Goal: Task Accomplishment & Management: Complete application form

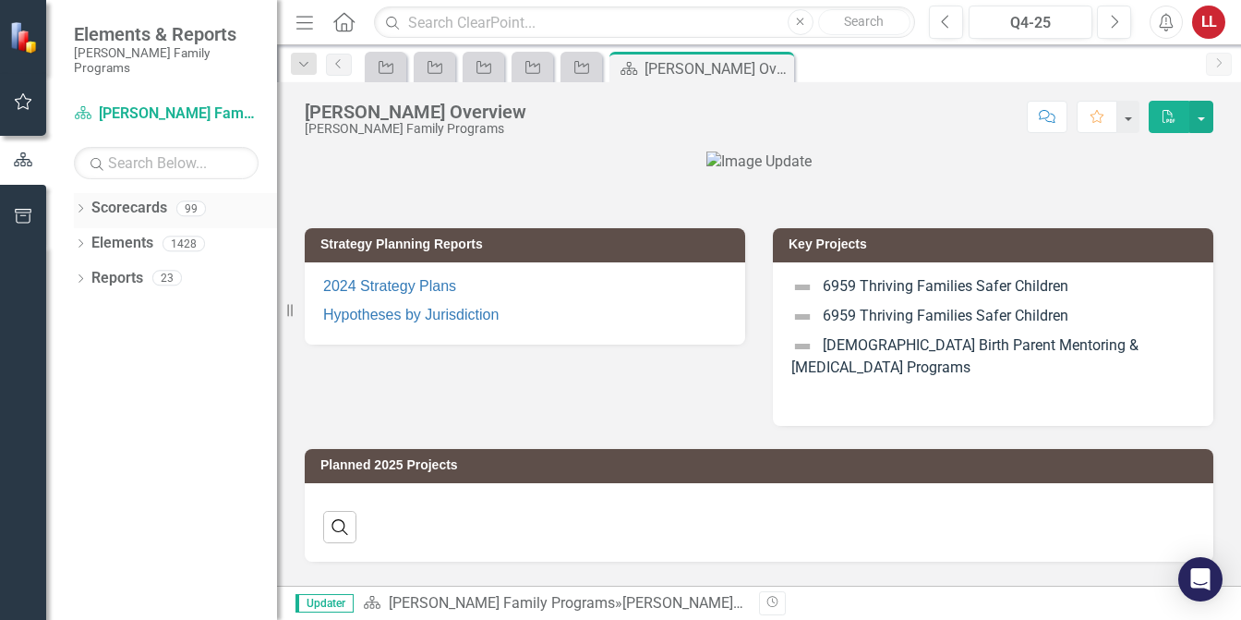
click at [80, 205] on icon "Dropdown" at bounding box center [80, 210] width 13 height 10
click at [90, 238] on icon at bounding box center [91, 242] width 5 height 9
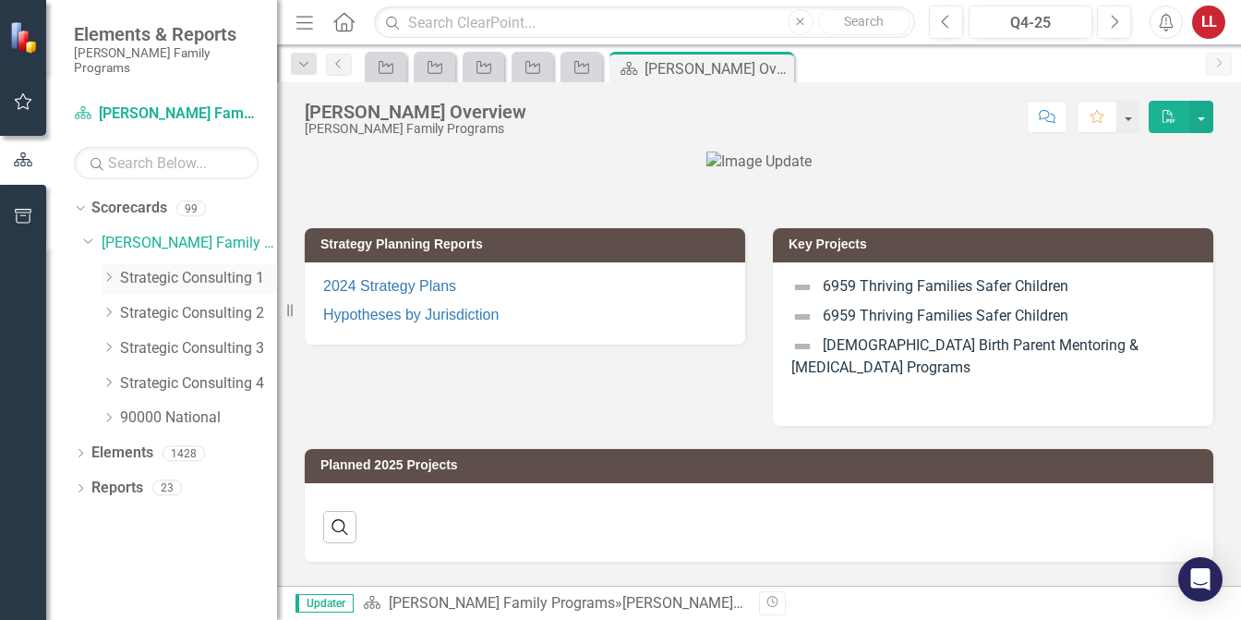
click at [110, 272] on icon "Dropdown" at bounding box center [109, 277] width 14 height 11
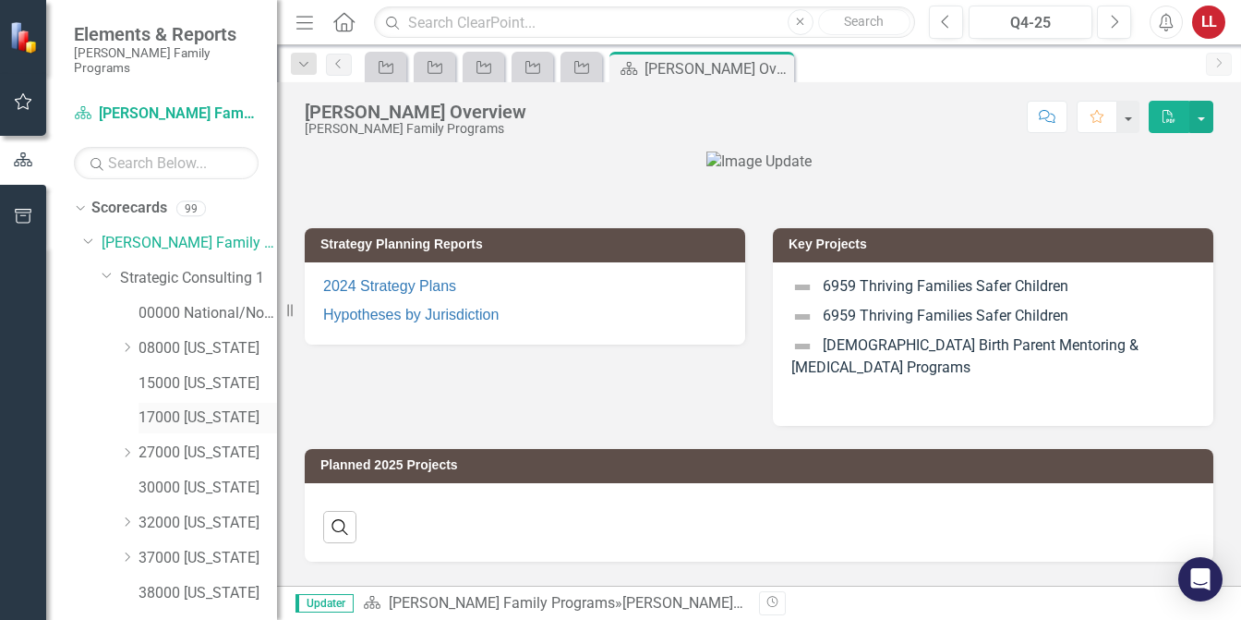
click at [163, 407] on link "17000 [US_STATE]" at bounding box center [208, 417] width 139 height 21
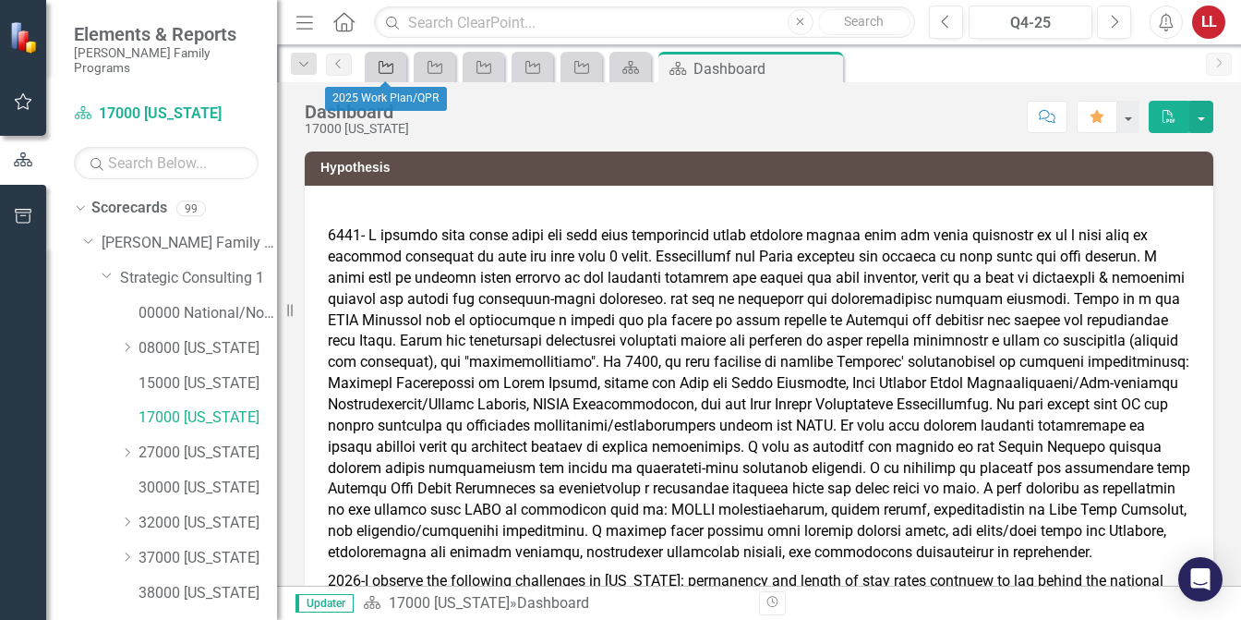
click at [388, 68] on icon "Project" at bounding box center [386, 67] width 18 height 15
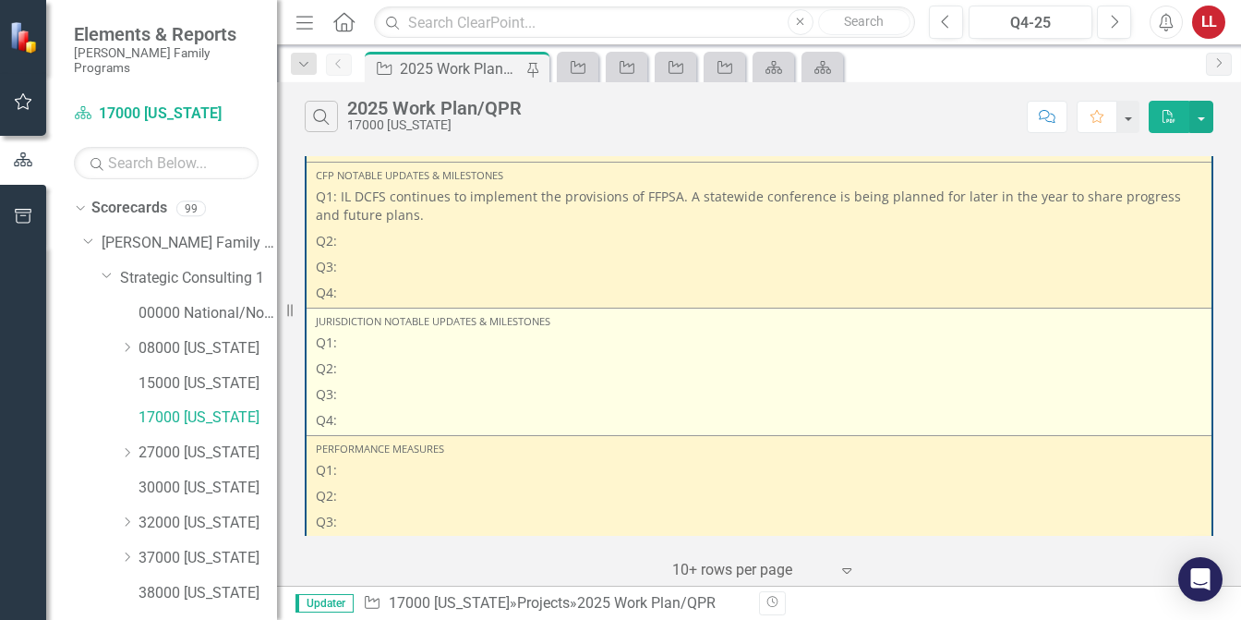
scroll to position [277, 0]
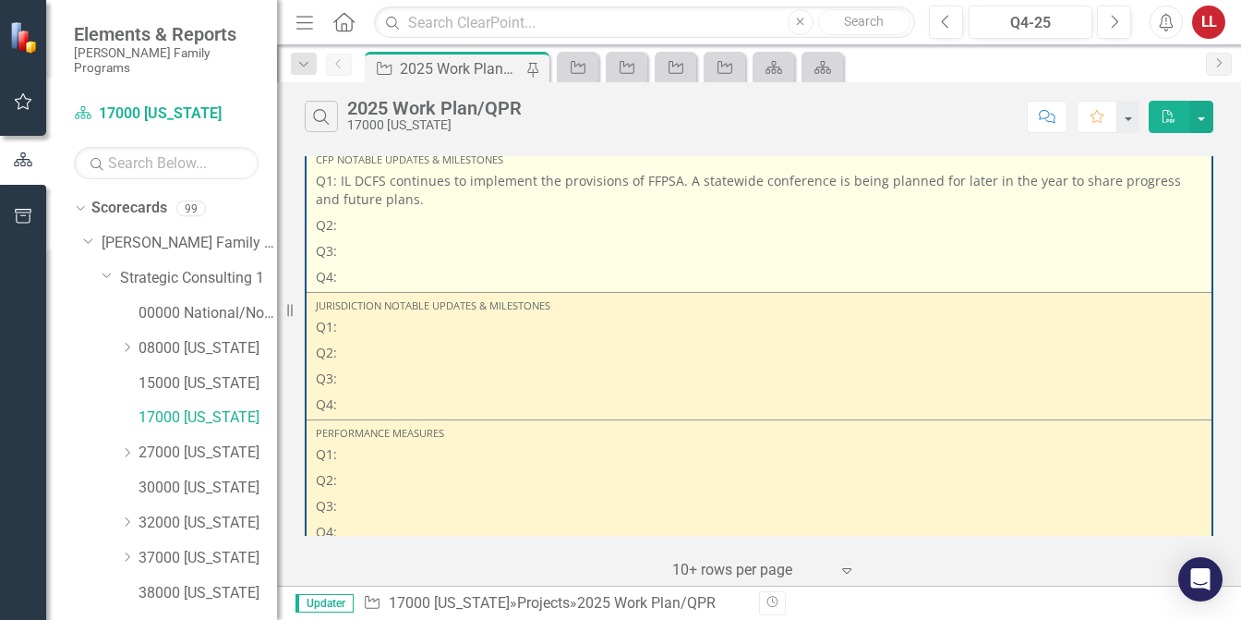
click at [396, 223] on p "Q2:" at bounding box center [759, 225] width 887 height 26
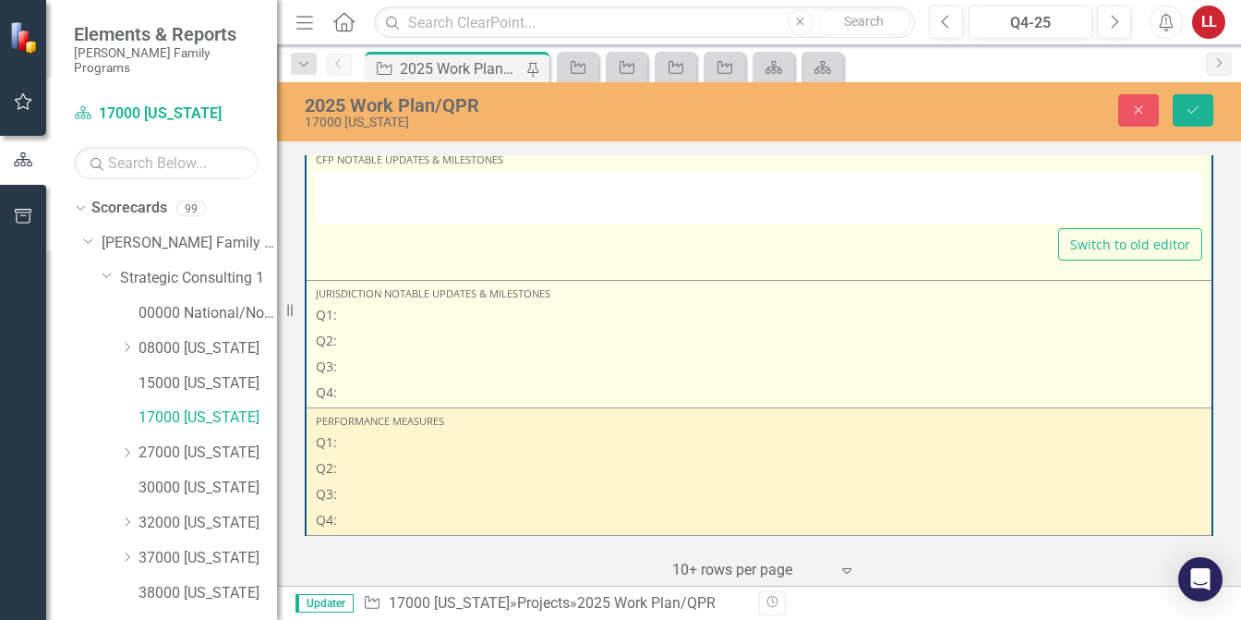
type textarea "<p>Q1: IL DCFS continues to implement the provisions of FFPSA. A statewide conf…"
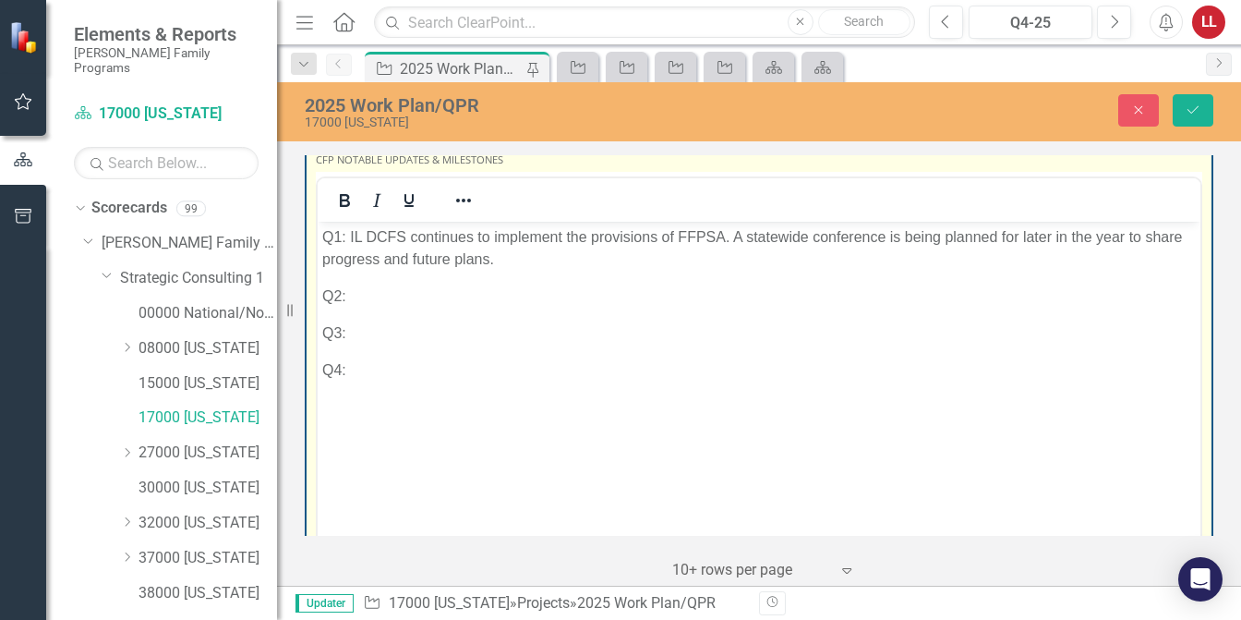
scroll to position [0, 0]
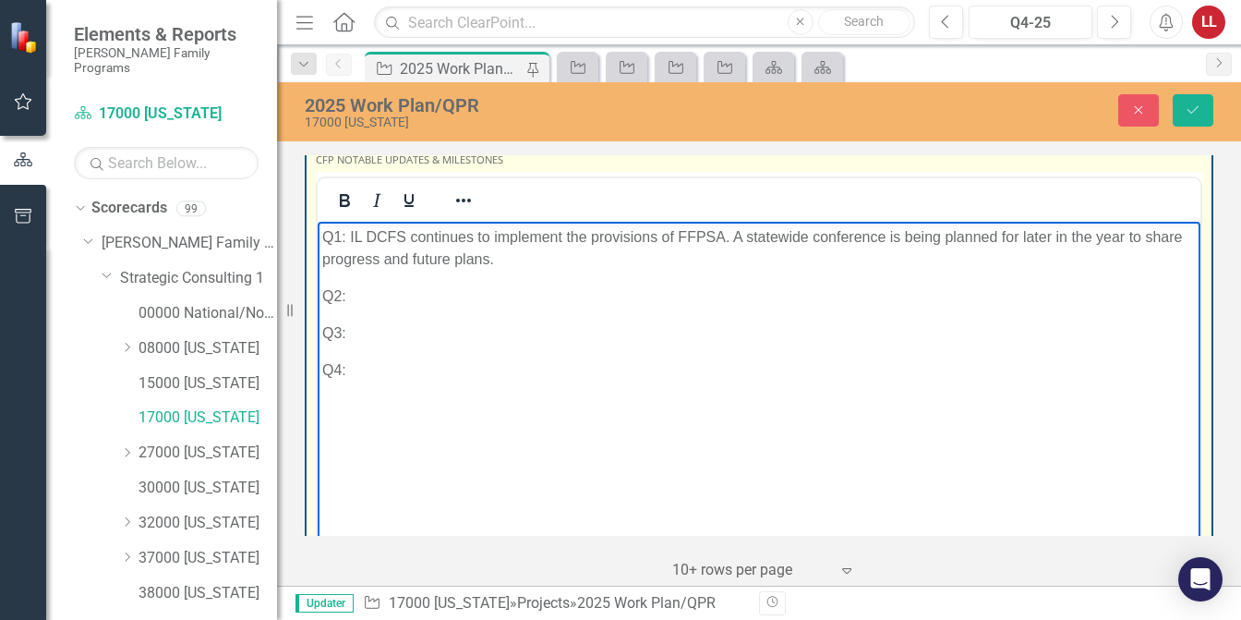
click at [437, 305] on p "Q2:" at bounding box center [759, 295] width 874 height 22
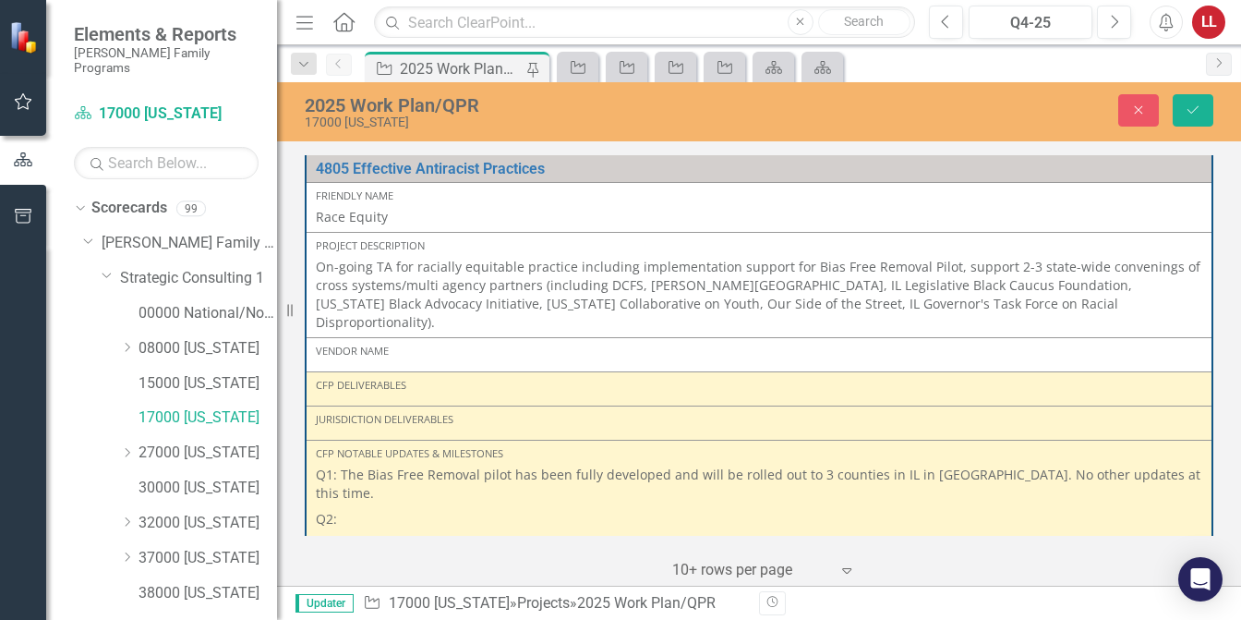
scroll to position [1108, 0]
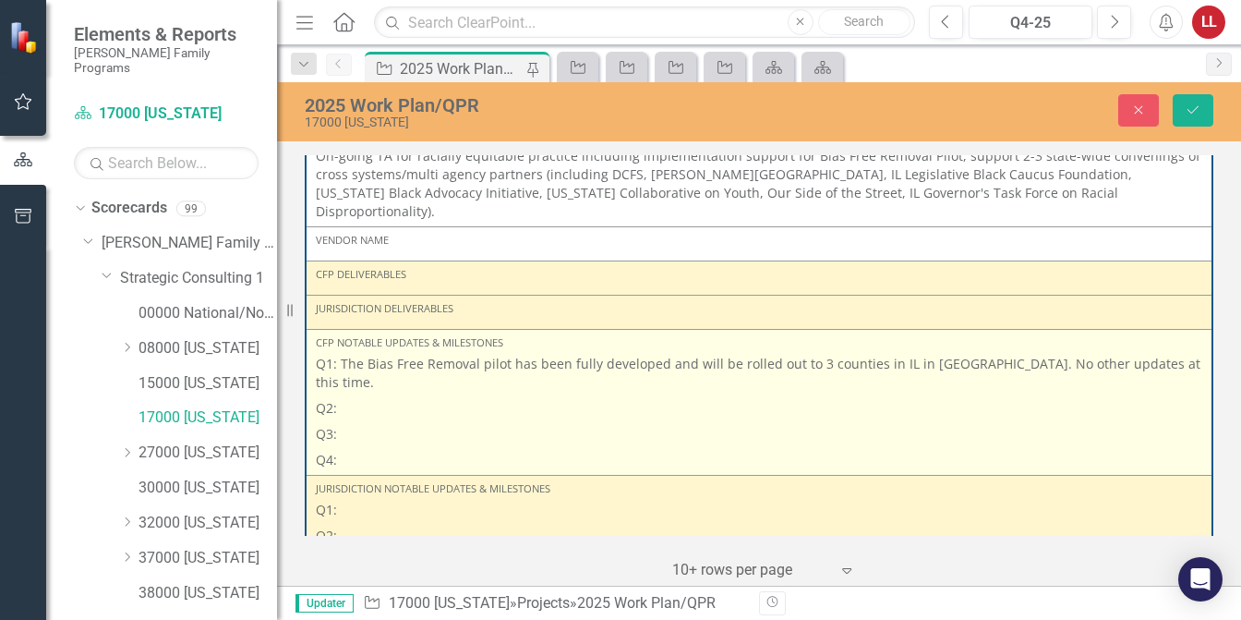
click at [390, 395] on p "Q2:" at bounding box center [759, 408] width 887 height 26
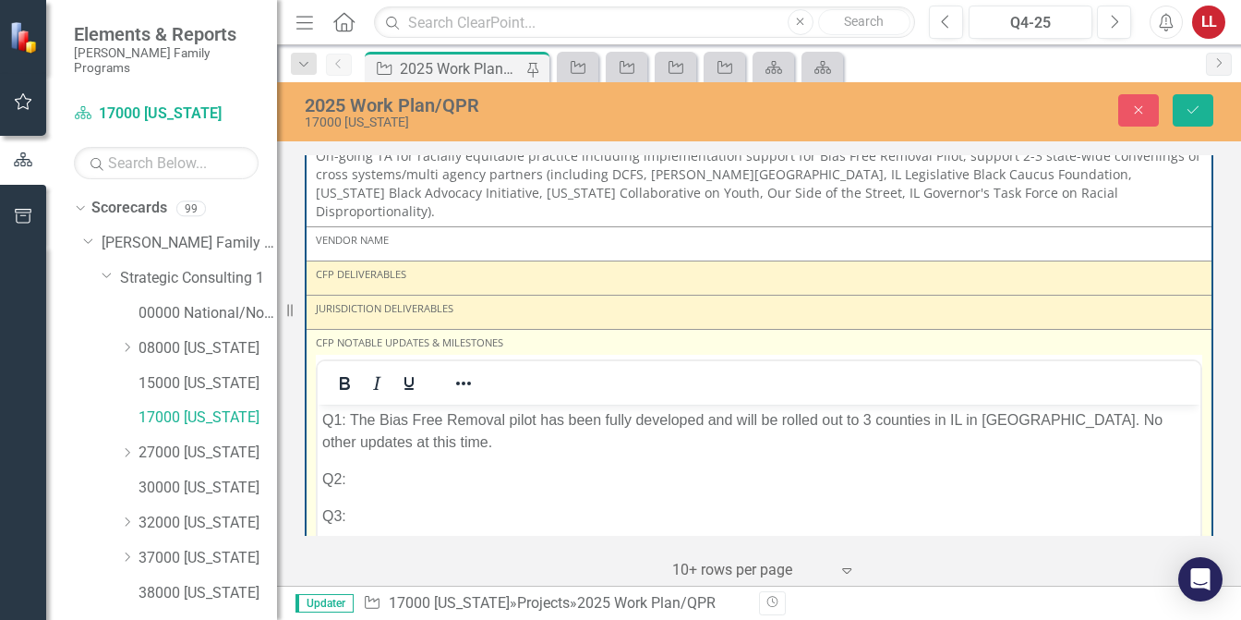
scroll to position [0, 0]
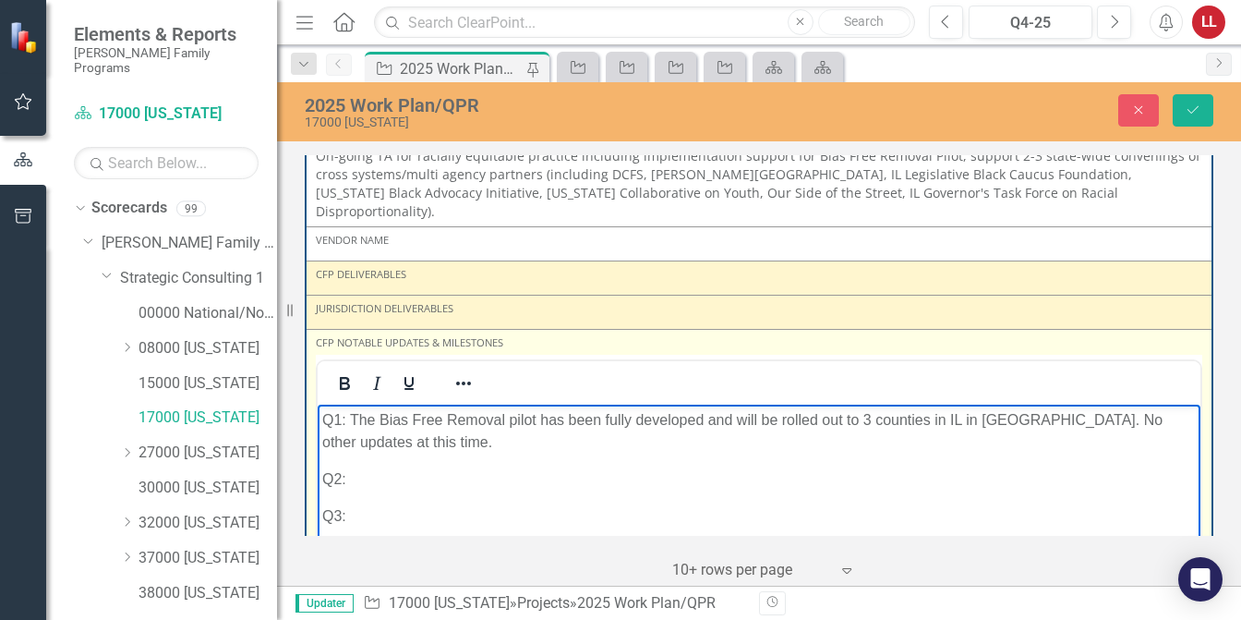
click at [382, 475] on p "Q2:" at bounding box center [759, 479] width 874 height 22
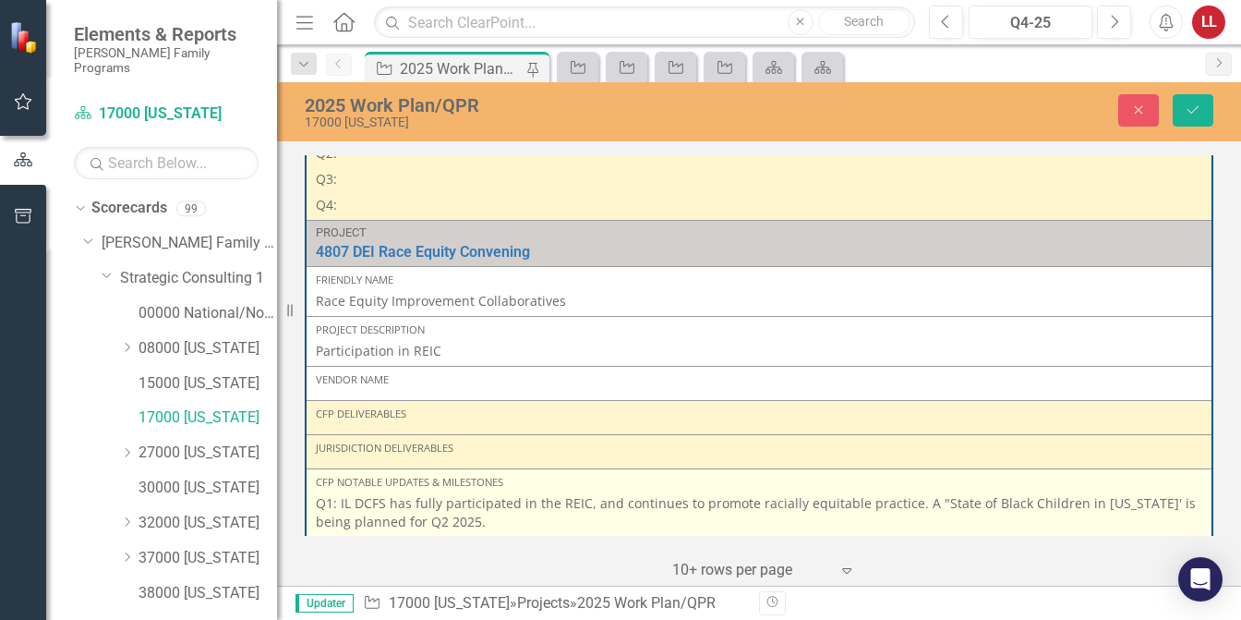
scroll to position [1939, 0]
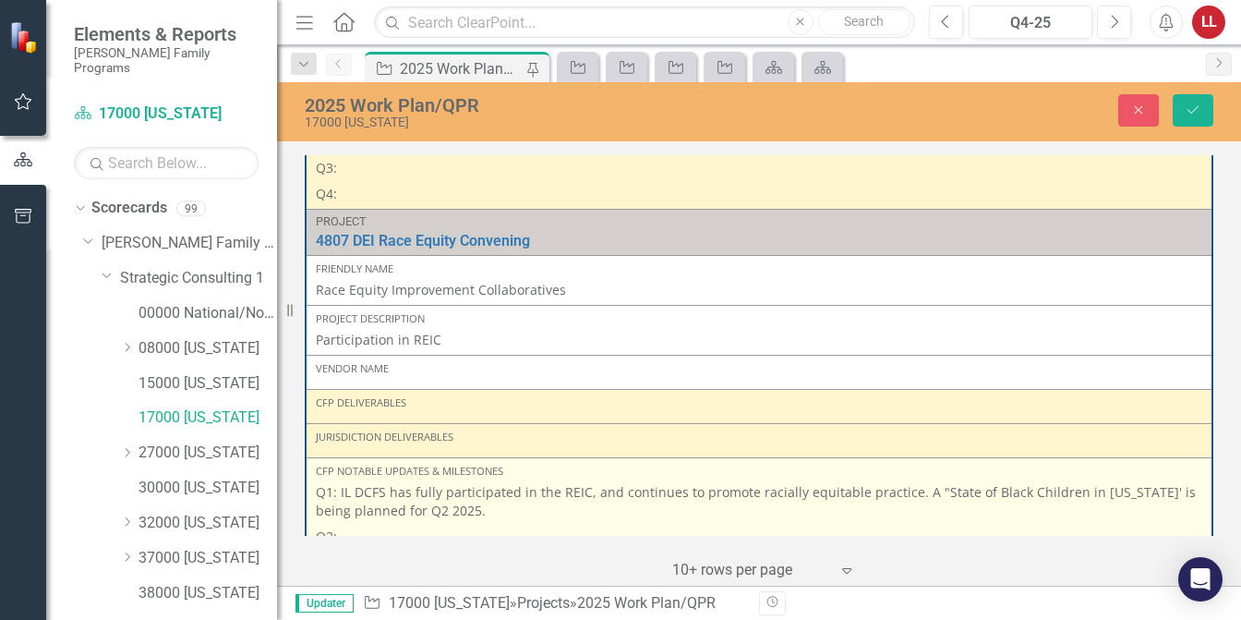
click at [419, 524] on p "Q2:" at bounding box center [759, 537] width 887 height 26
click at [418, 524] on p "Q2:" at bounding box center [759, 537] width 887 height 26
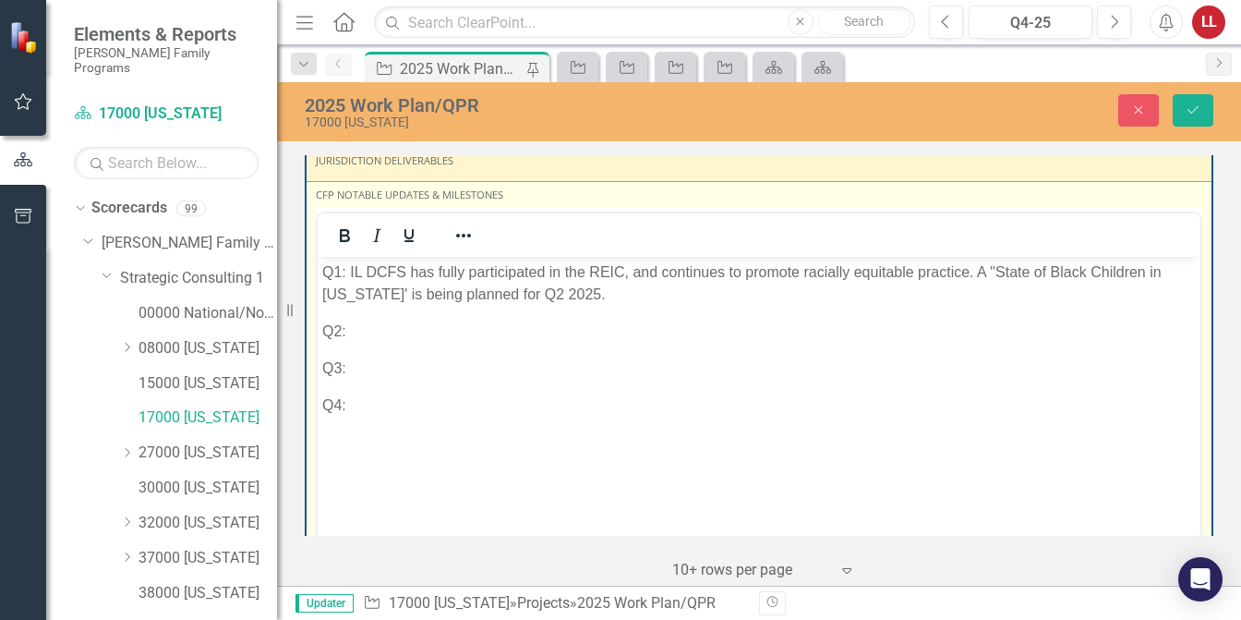
scroll to position [2217, 0]
drag, startPoint x: 414, startPoint y: 328, endPoint x: 472, endPoint y: 323, distance: 58.4
click at [417, 327] on p "Q2:" at bounding box center [759, 330] width 874 height 22
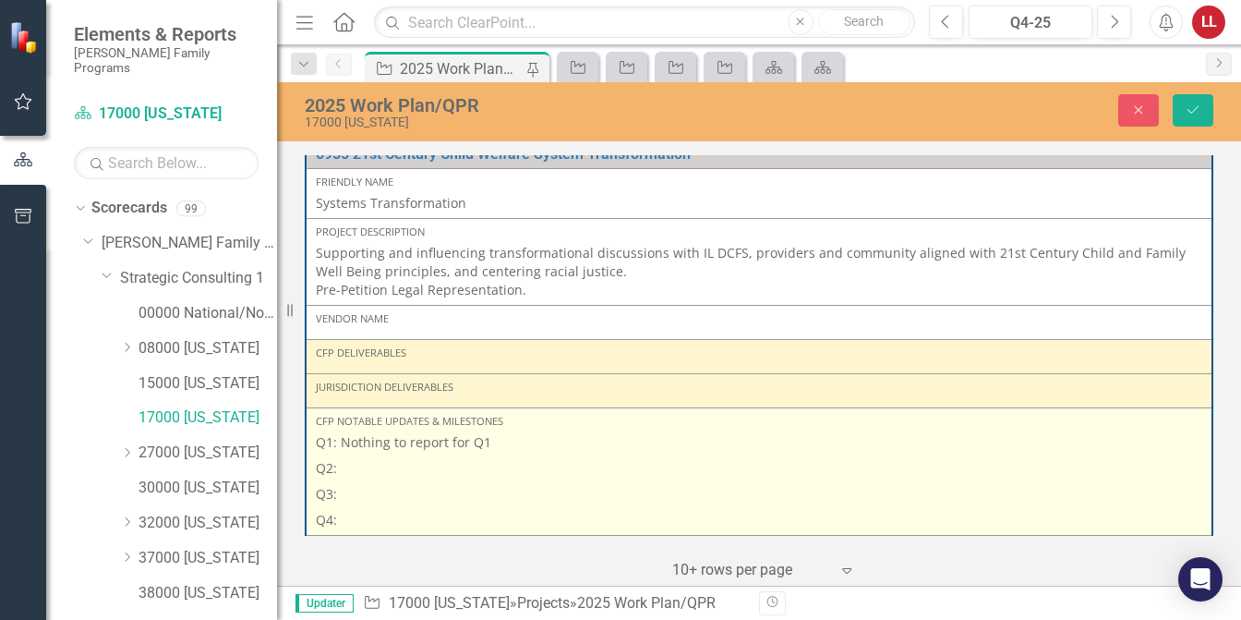
scroll to position [2955, 0]
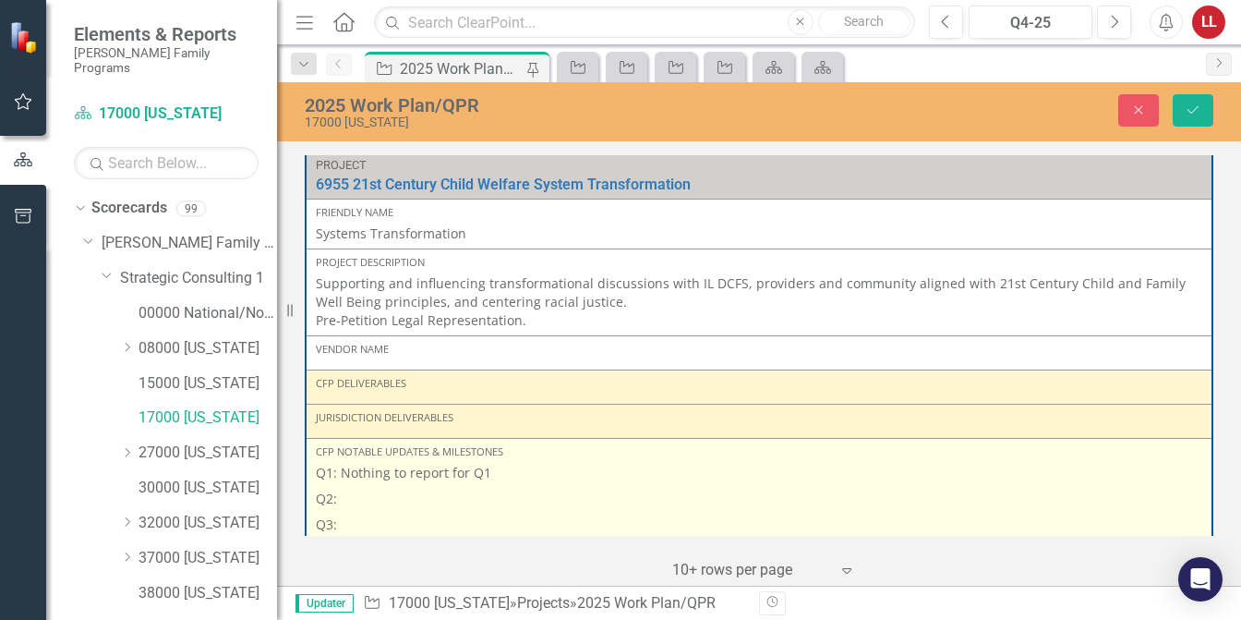
click at [368, 486] on p "Q2:" at bounding box center [759, 499] width 887 height 26
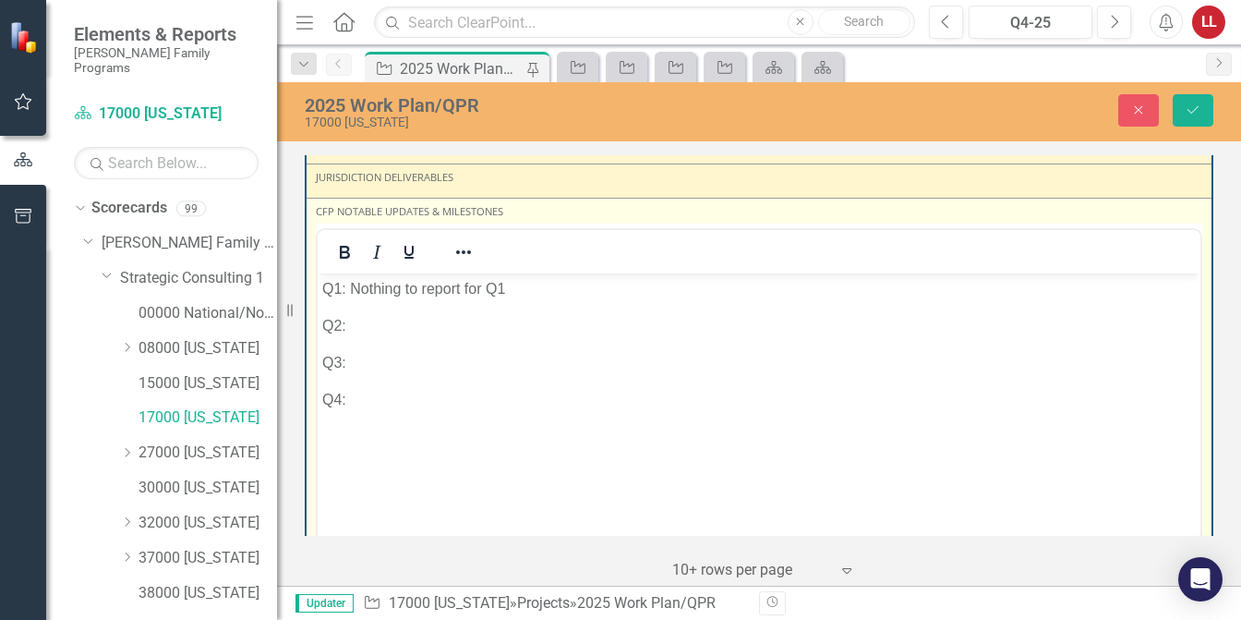
scroll to position [3232, 0]
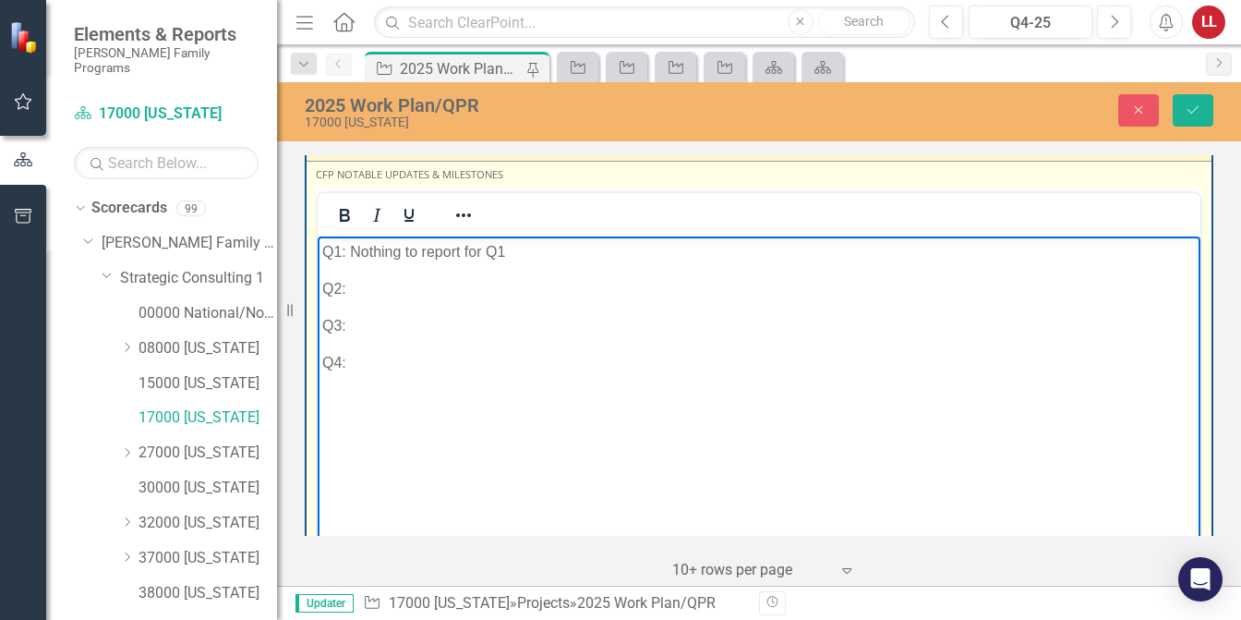
click at [377, 285] on p "Q2:" at bounding box center [759, 288] width 874 height 22
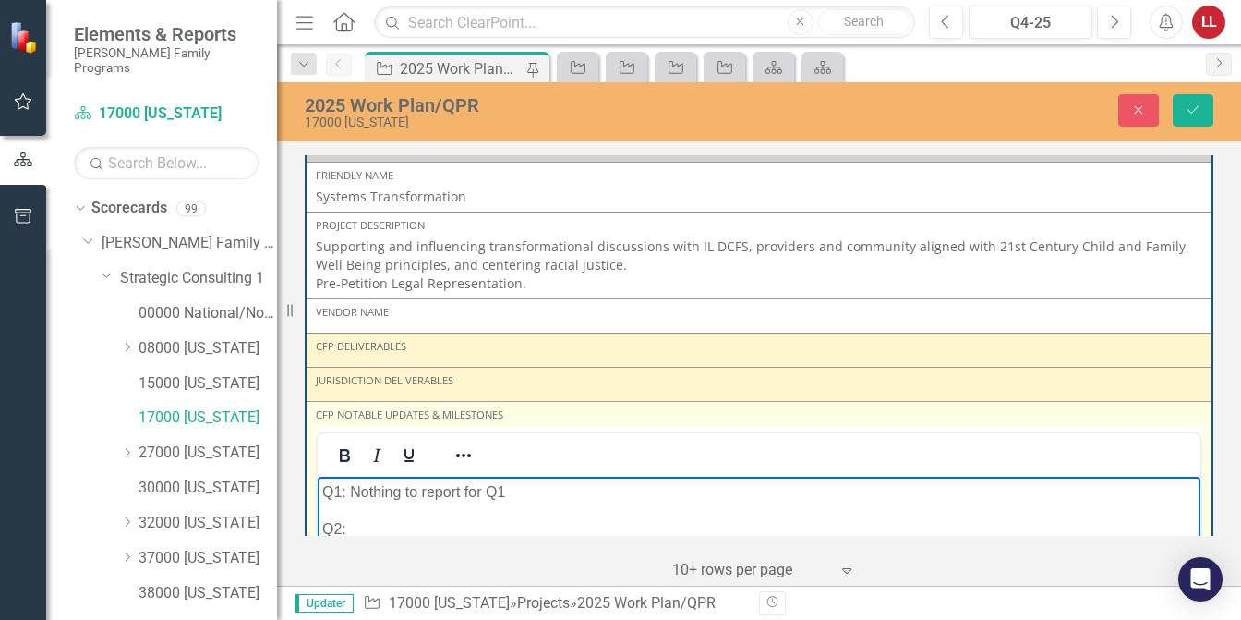
scroll to position [2992, 0]
click at [381, 526] on p "Q2:" at bounding box center [759, 528] width 874 height 22
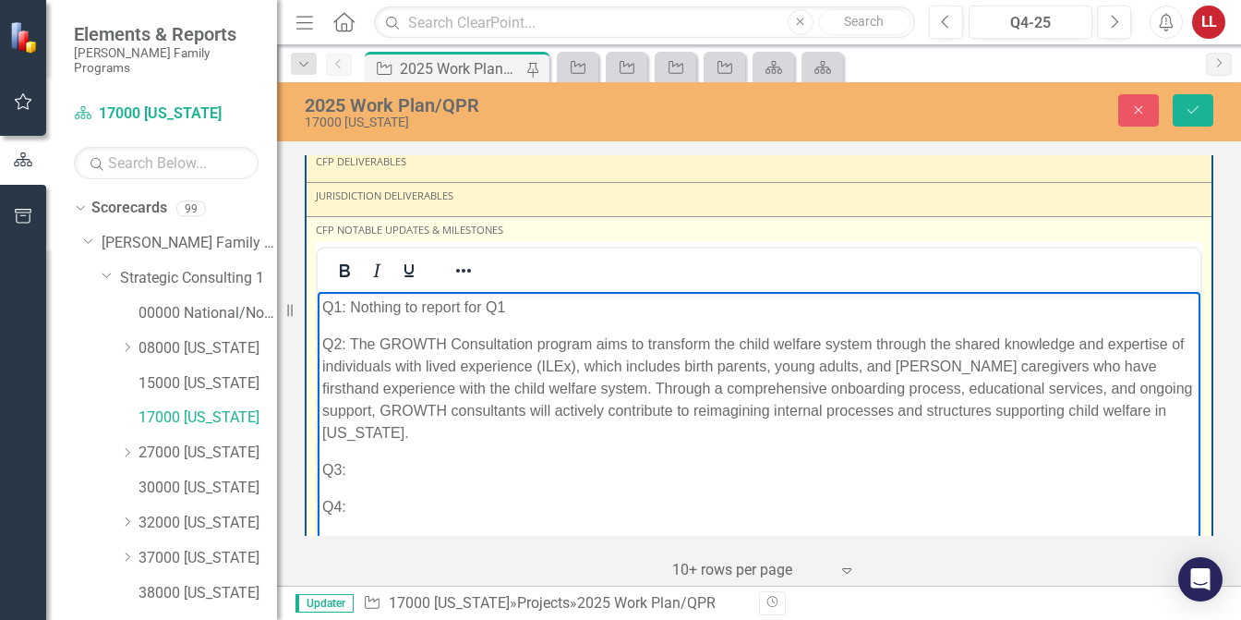
scroll to position [3177, 0]
click at [353, 339] on p "Q2: The GROWTH Consultation program aims to transform the child welfare system …" at bounding box center [759, 387] width 874 height 111
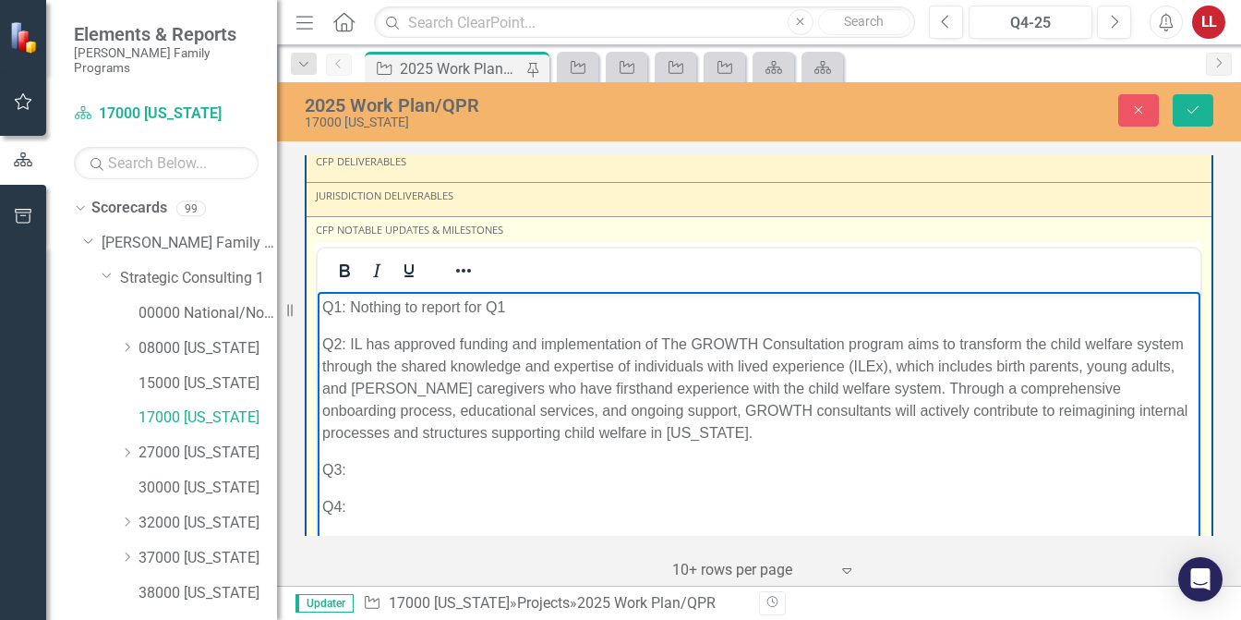
click at [906, 342] on p "Q2: IL has approved funding and implementation of The GROWTH Consultation progr…" at bounding box center [759, 387] width 874 height 111
click at [681, 437] on p "Q2: IL has approved funding and implementation of The GROWTH Consultation progr…" at bounding box center [759, 387] width 874 height 111
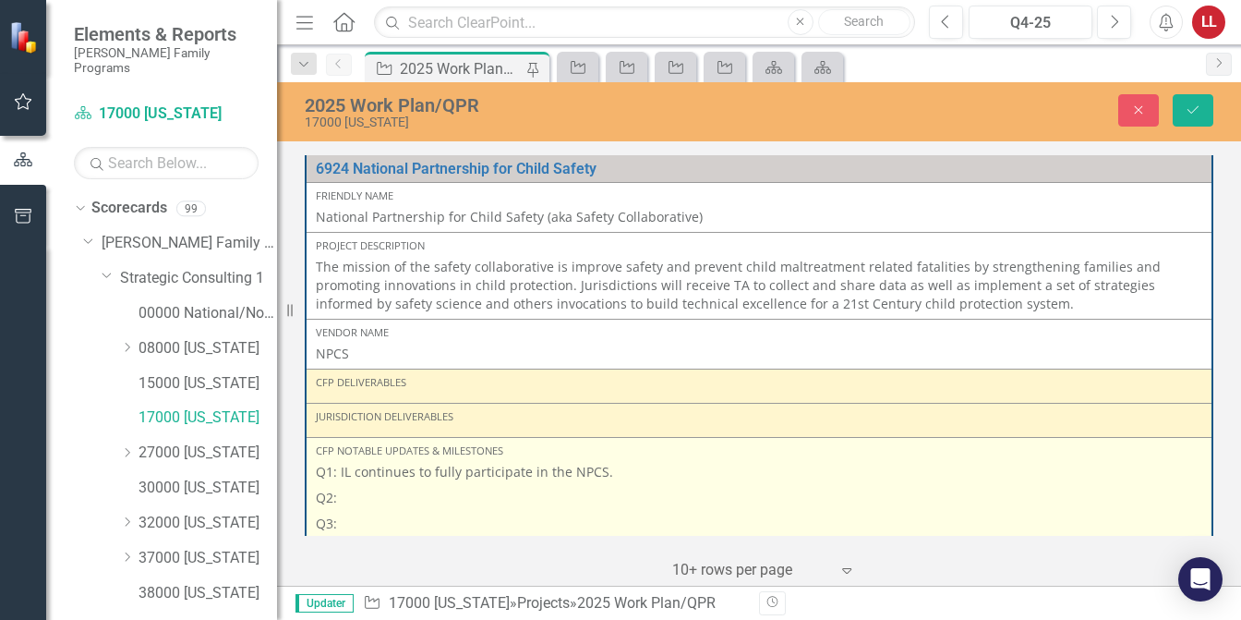
scroll to position [4008, 0]
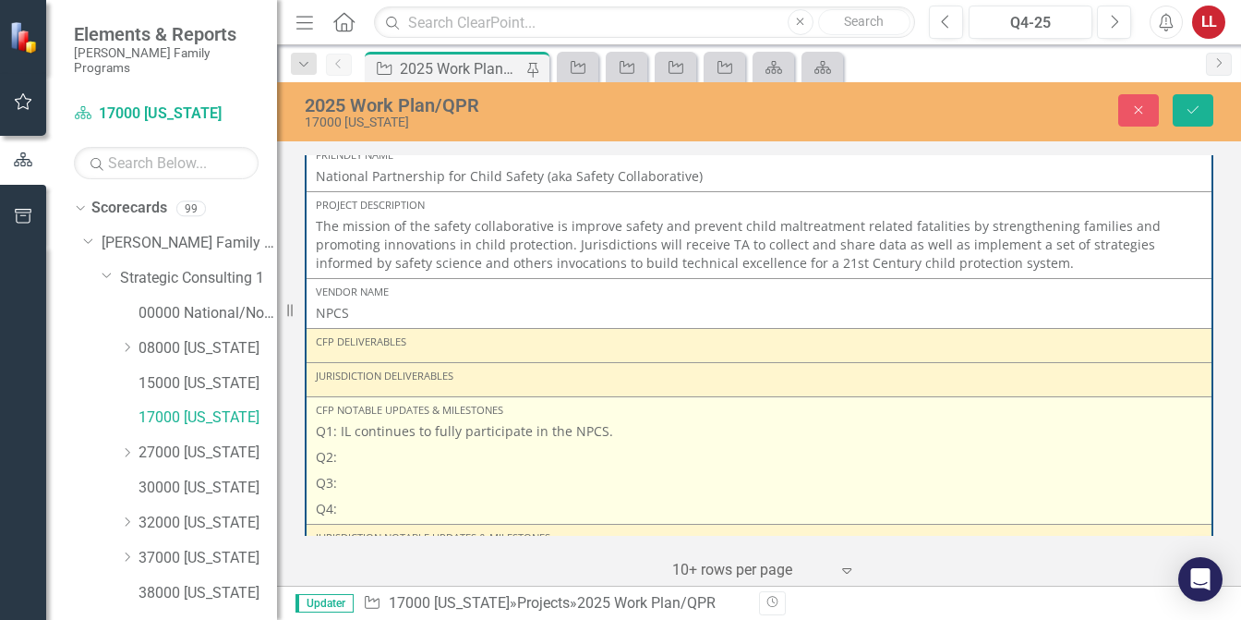
click at [381, 444] on p "Q2:" at bounding box center [759, 457] width 887 height 26
drag, startPoint x: 342, startPoint y: 405, endPoint x: 458, endPoint y: 404, distance: 116.4
click at [458, 422] on p "Q1: IL continues to fully participate in the NPCS." at bounding box center [759, 433] width 887 height 22
click at [632, 444] on p "Q2:" at bounding box center [759, 457] width 887 height 26
drag, startPoint x: 606, startPoint y: 405, endPoint x: 336, endPoint y: 407, distance: 269.7
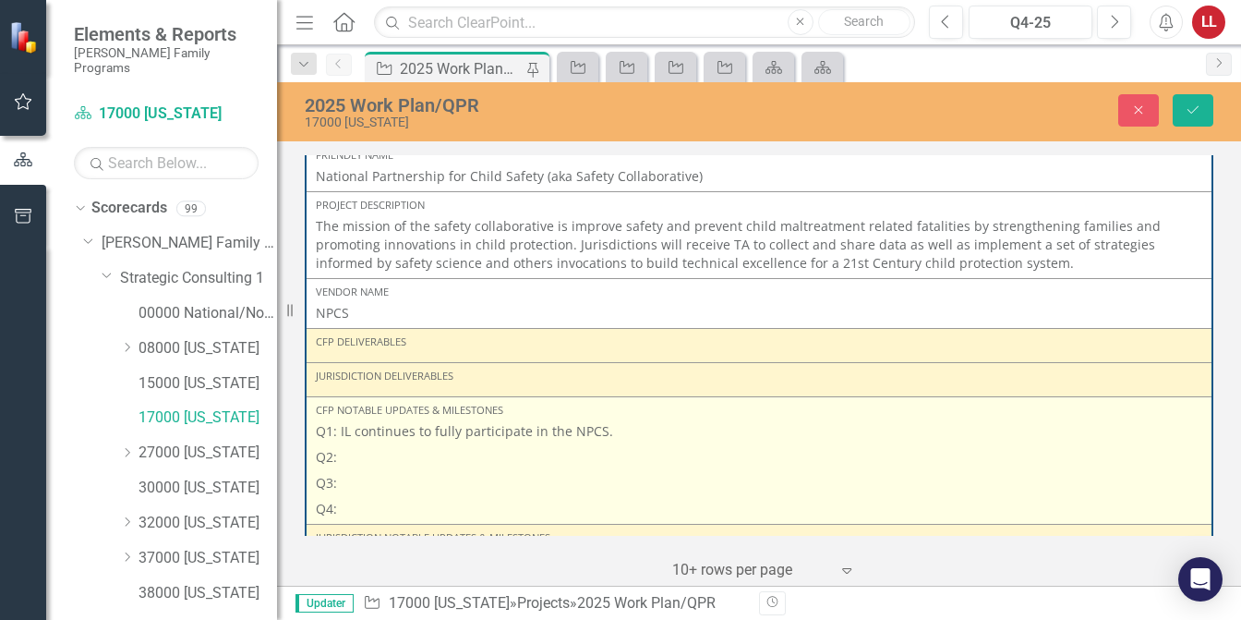
click at [336, 422] on p "Q1: IL continues to fully participate in the NPCS." at bounding box center [759, 433] width 887 height 22
copy p "IL continues to fully participate in the NPCS."
click at [359, 444] on p "Q2:" at bounding box center [759, 457] width 887 height 26
click at [361, 444] on p "Q2:" at bounding box center [759, 457] width 887 height 26
click at [357, 444] on p "Q2:" at bounding box center [759, 457] width 887 height 26
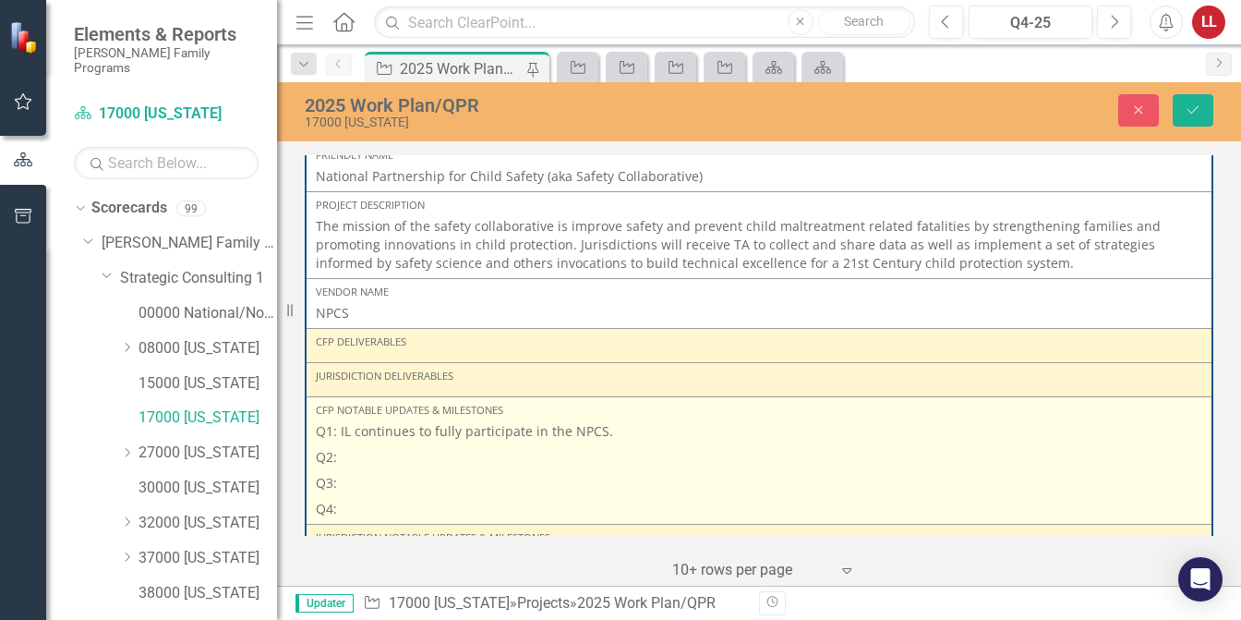
click at [357, 444] on p "Q2:" at bounding box center [759, 457] width 887 height 26
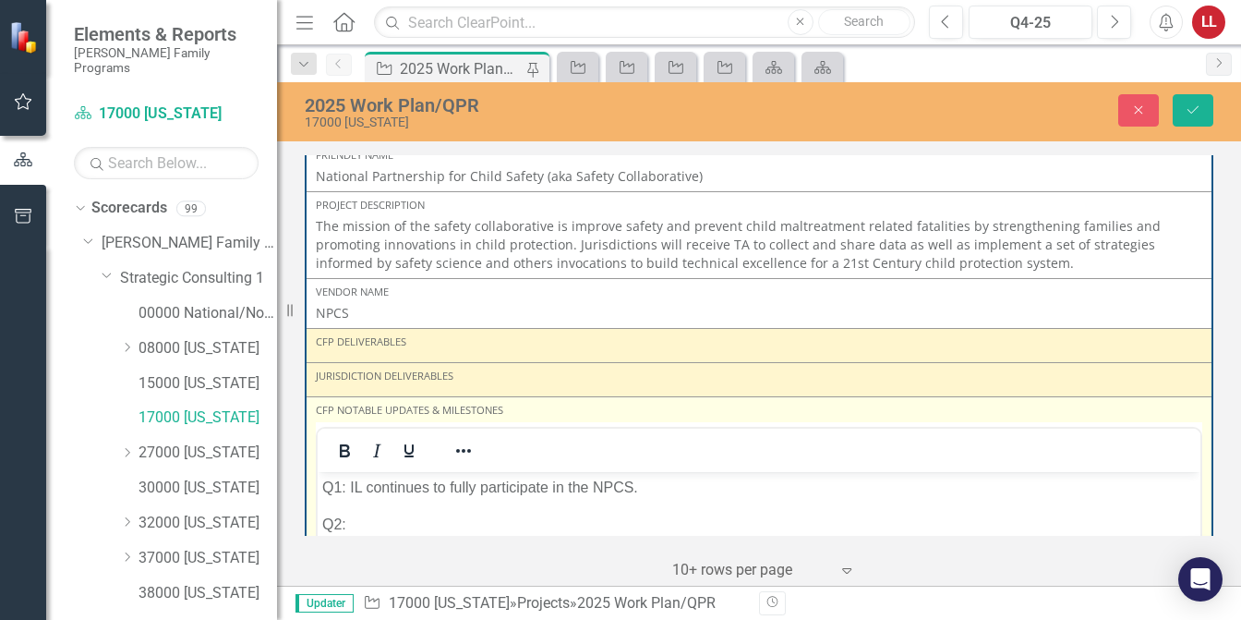
scroll to position [0, 0]
click at [366, 522] on p "Q2:" at bounding box center [759, 524] width 874 height 22
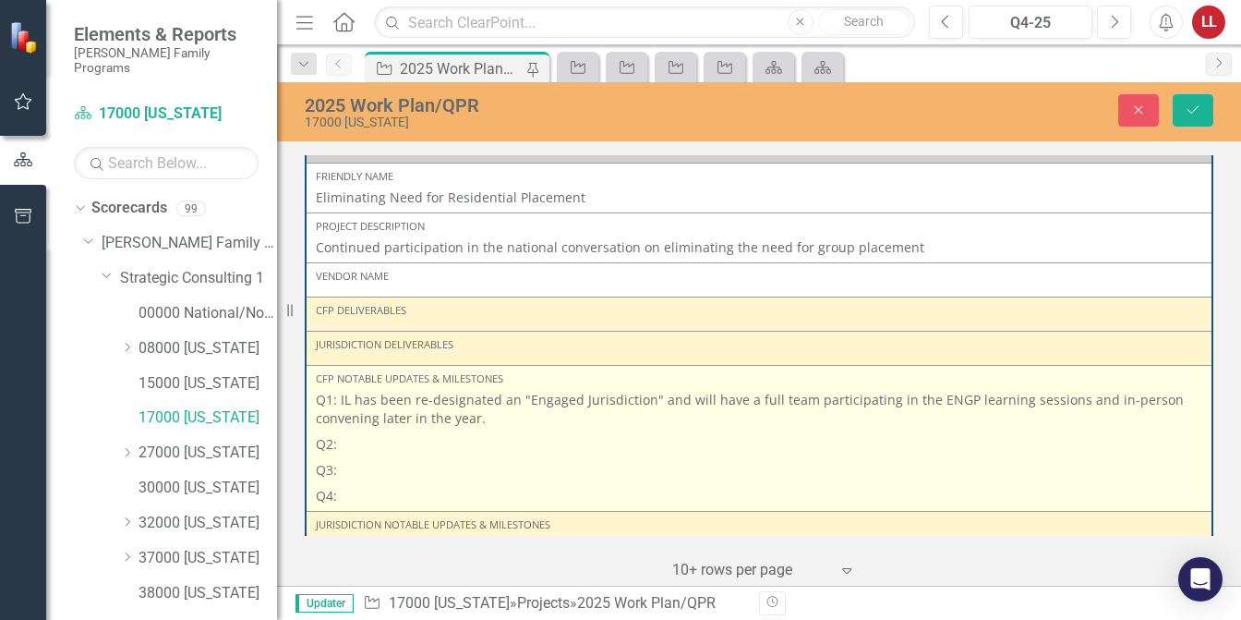
scroll to position [4961, 0]
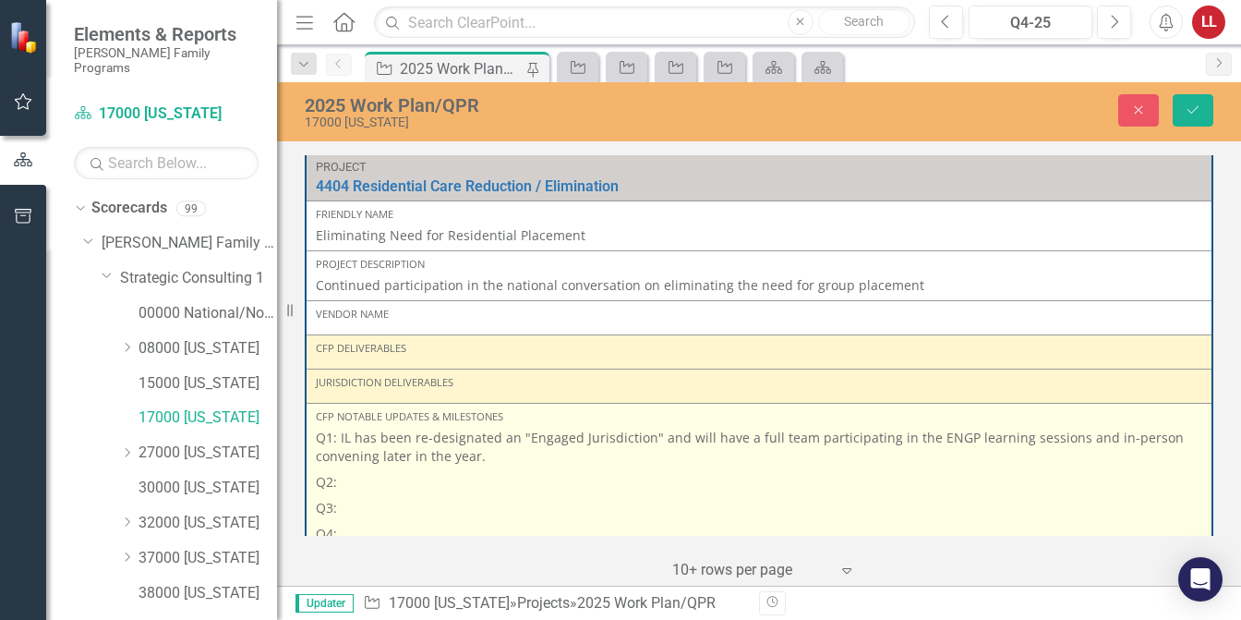
click at [381, 469] on p "Q2:" at bounding box center [759, 482] width 887 height 26
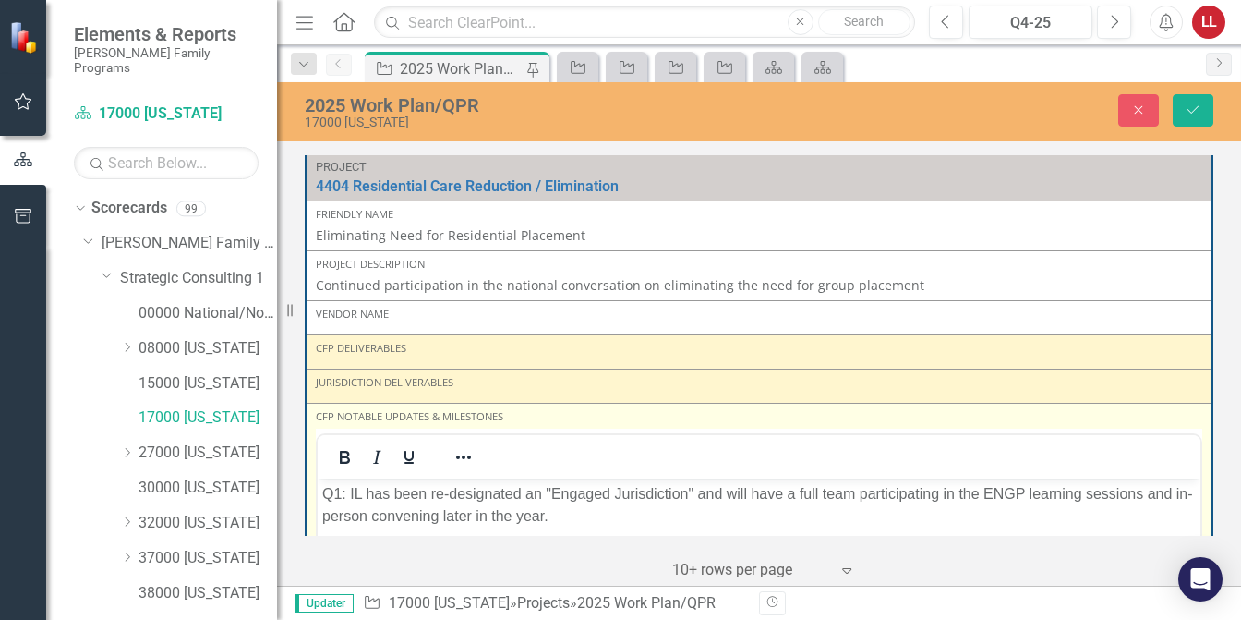
scroll to position [0, 0]
drag, startPoint x: 372, startPoint y: 550, endPoint x: 413, endPoint y: 526, distance: 47.2
click at [374, 549] on p "Q2:" at bounding box center [759, 552] width 874 height 22
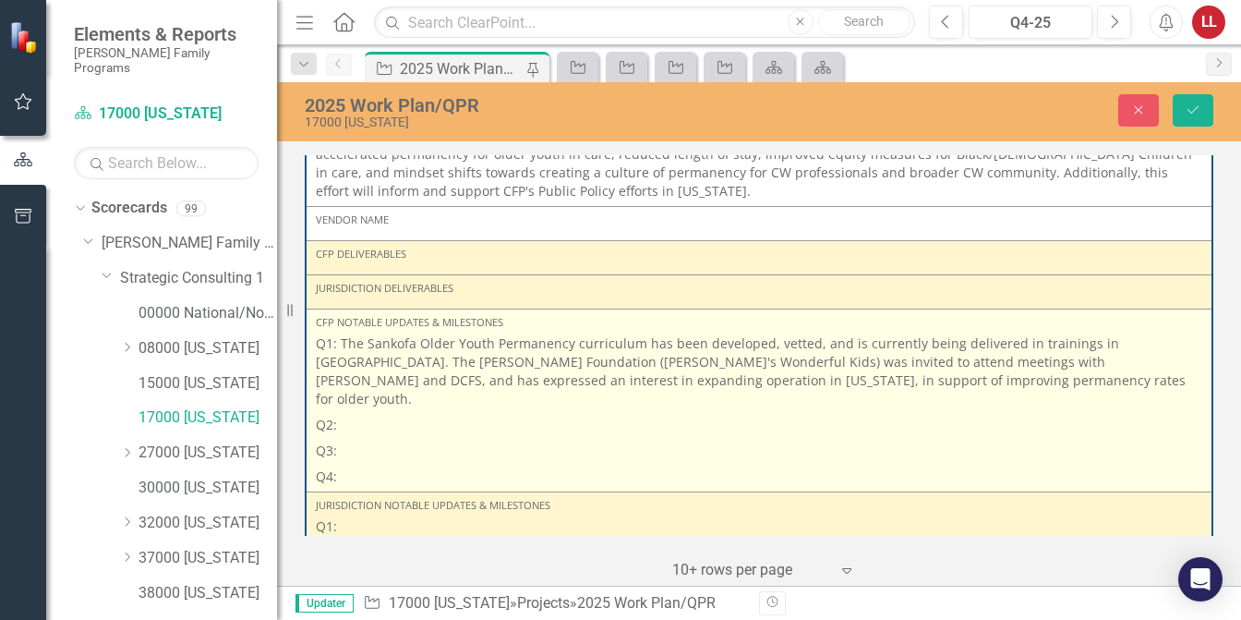
scroll to position [6181, 0]
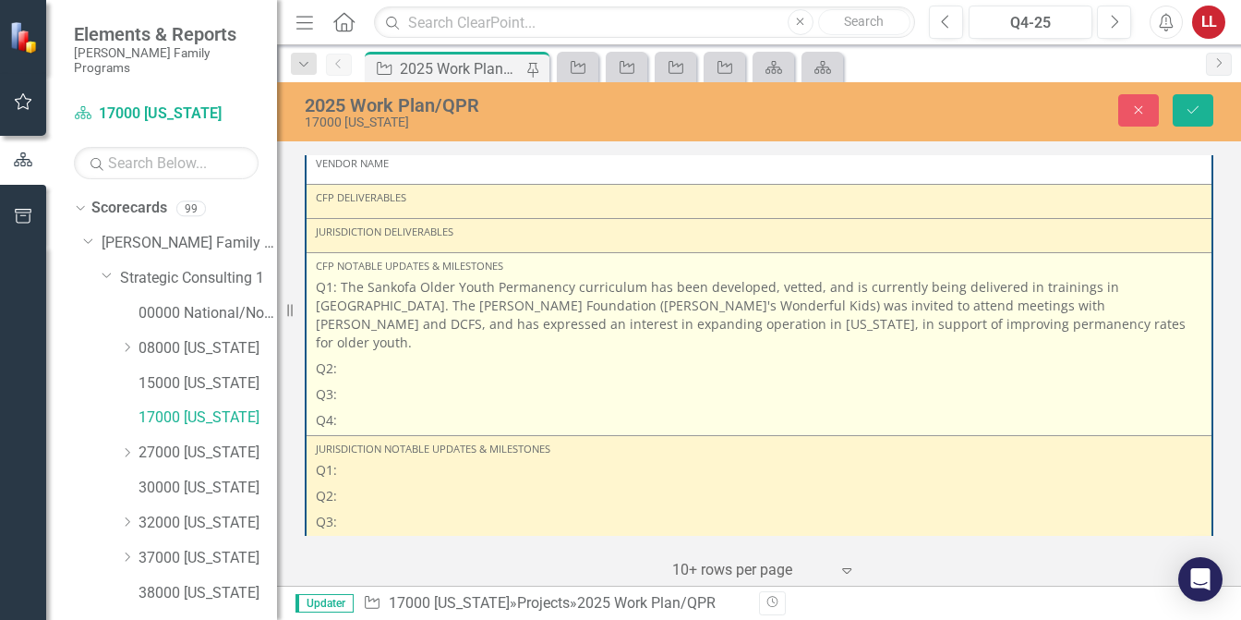
click at [380, 356] on p "Q2:" at bounding box center [759, 369] width 887 height 26
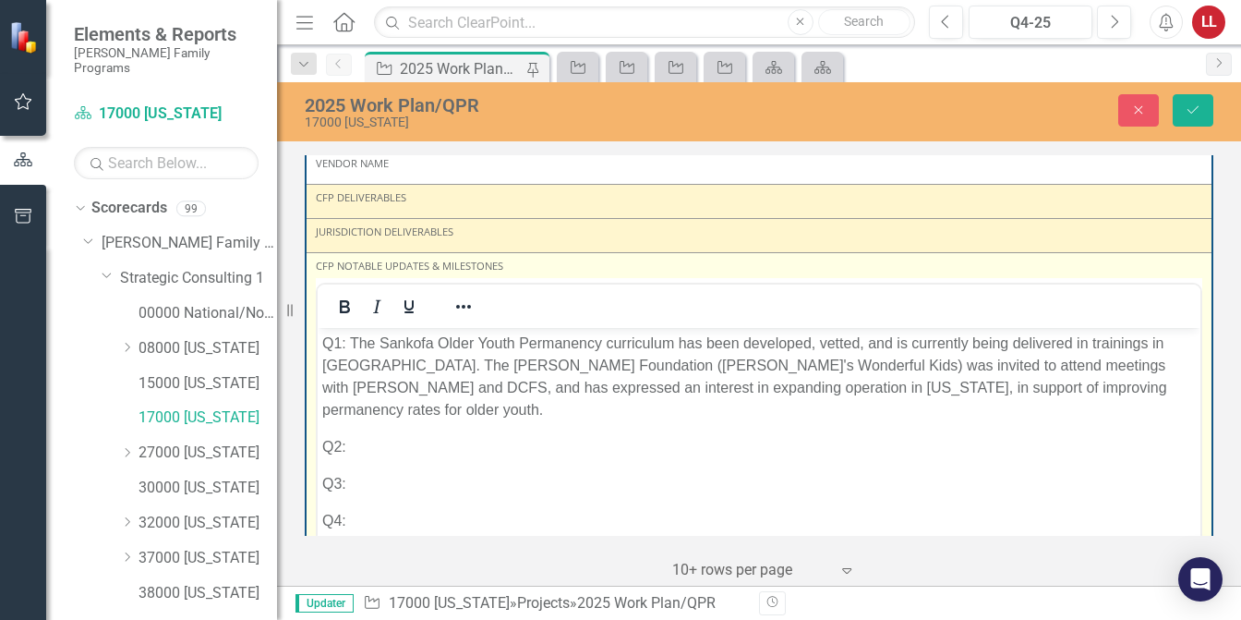
scroll to position [0, 0]
click at [393, 436] on p "Q2:" at bounding box center [759, 447] width 874 height 22
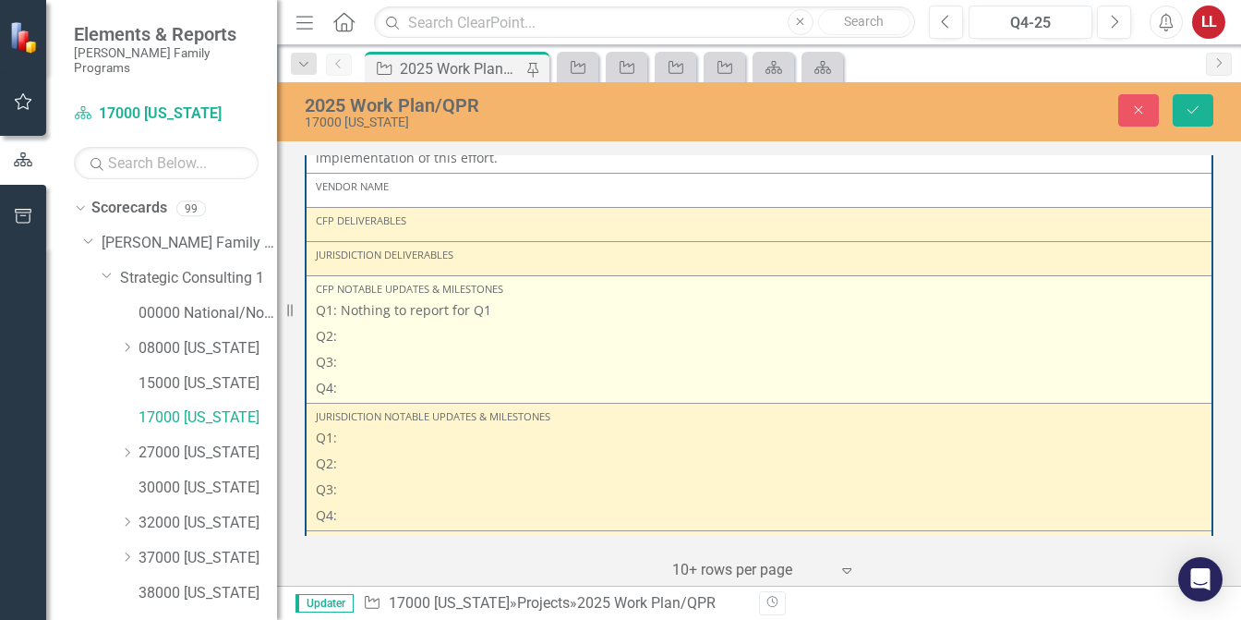
scroll to position [7247, 0]
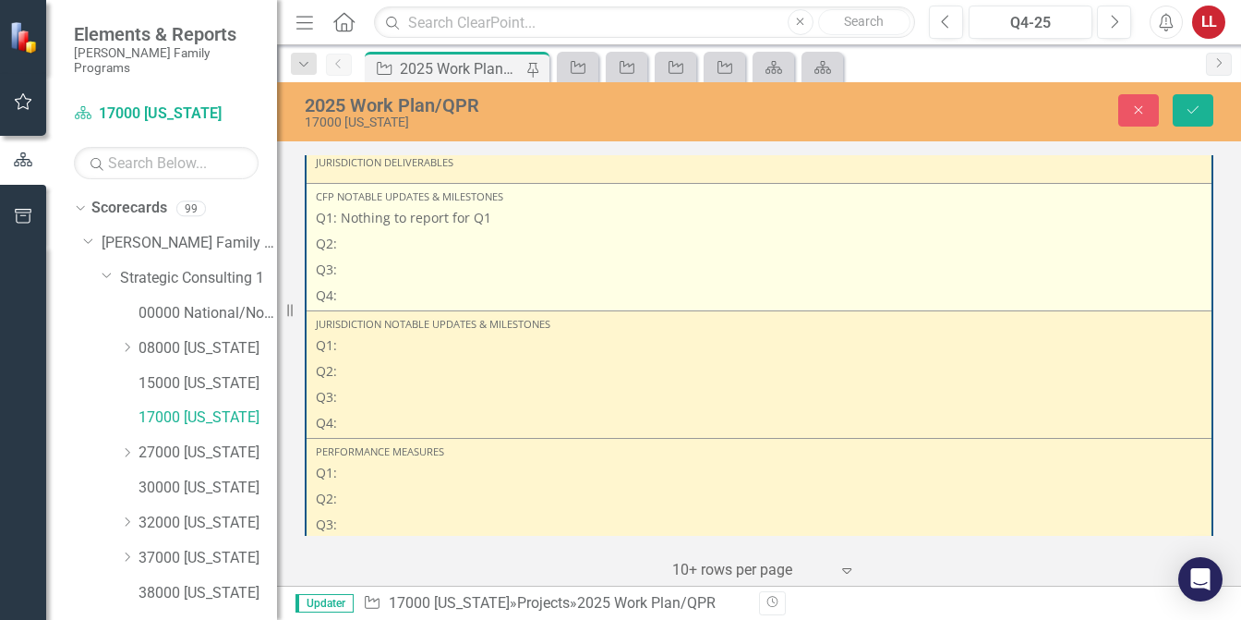
click at [373, 231] on p "Q2:" at bounding box center [759, 244] width 887 height 26
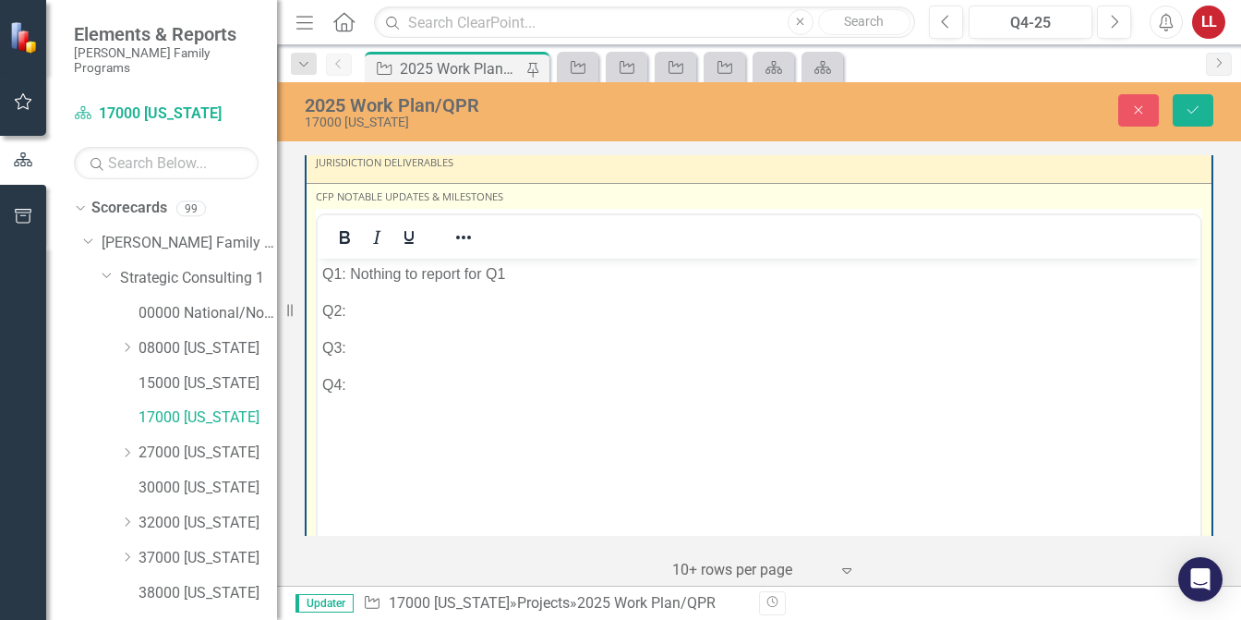
scroll to position [0, 0]
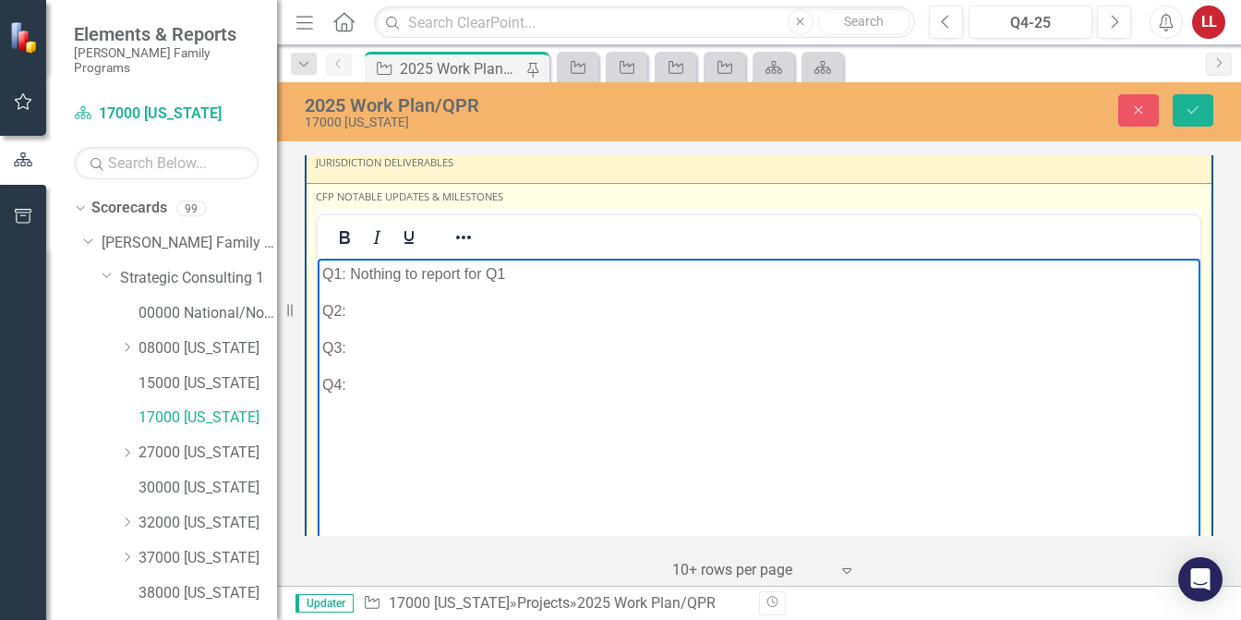
click at [391, 313] on p "Q2:" at bounding box center [759, 311] width 874 height 22
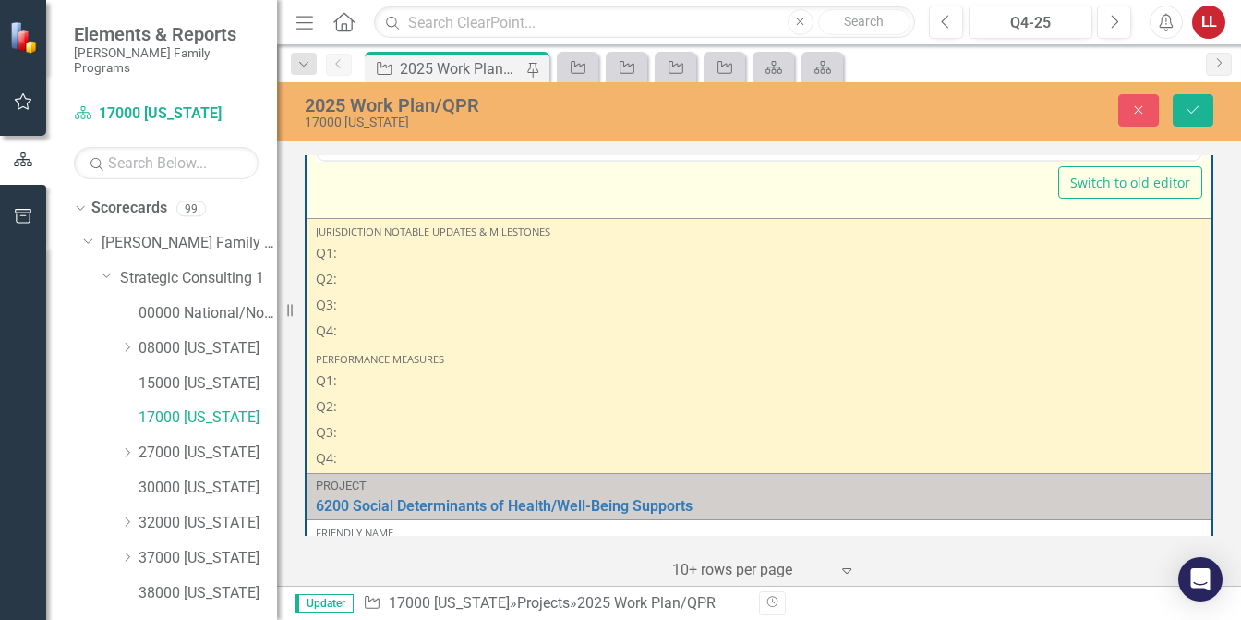
scroll to position [6560, 0]
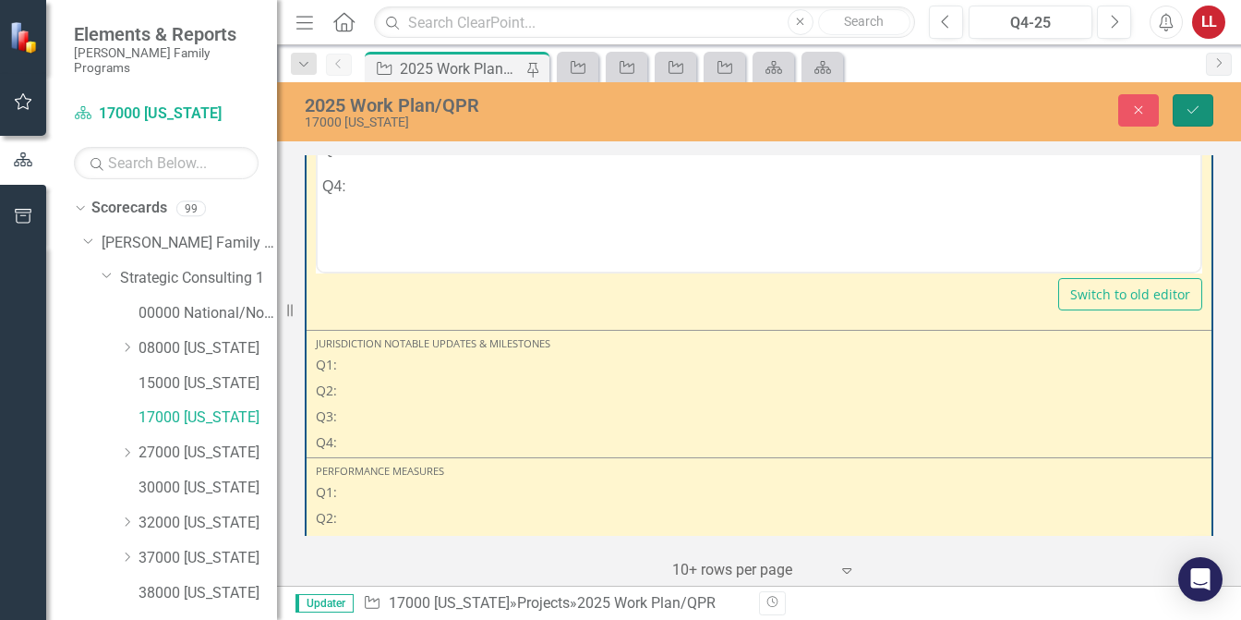
click at [1196, 99] on button "Save" at bounding box center [1193, 110] width 41 height 32
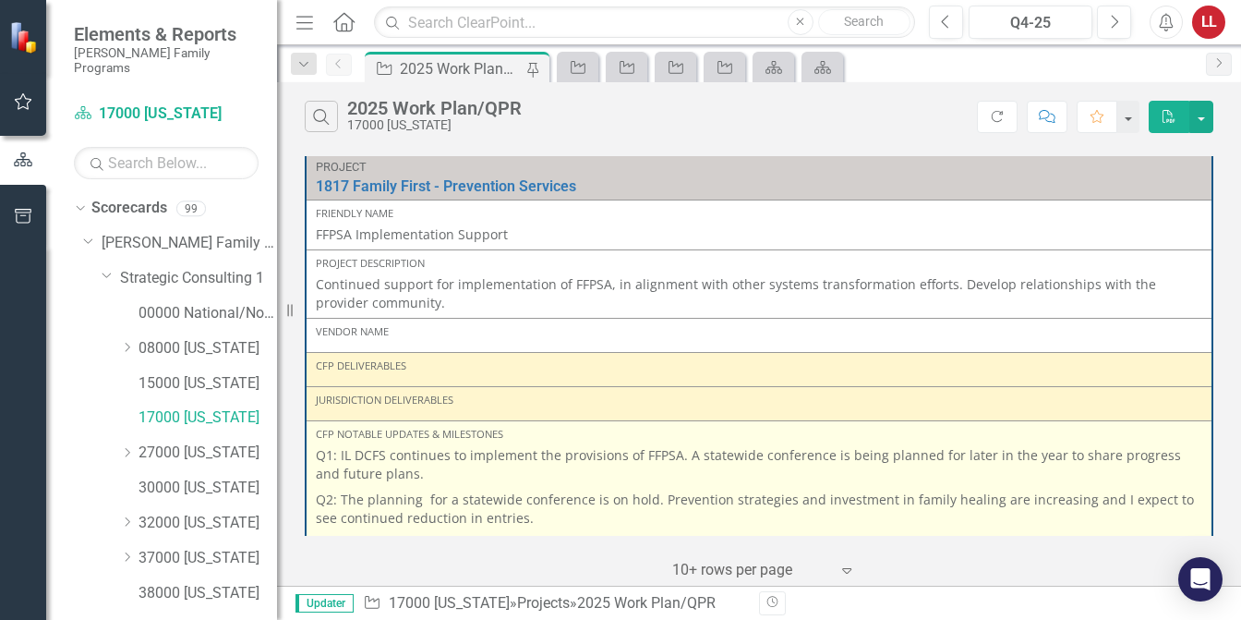
scroll to position [0, 0]
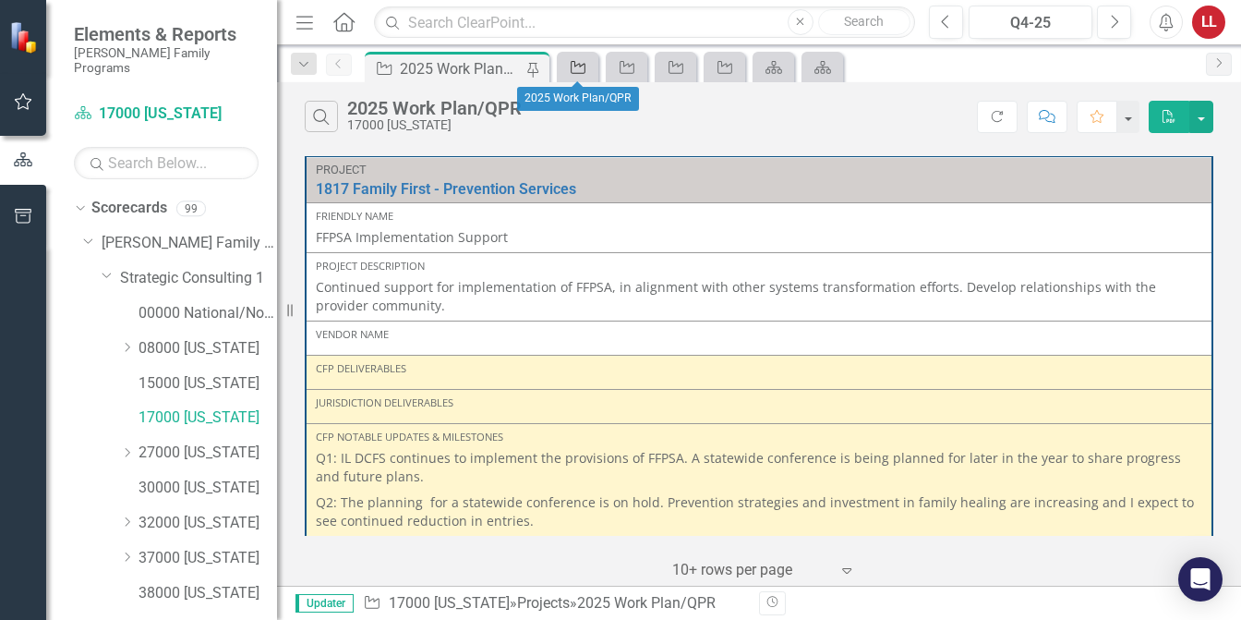
click at [579, 68] on icon "Project" at bounding box center [578, 67] width 18 height 15
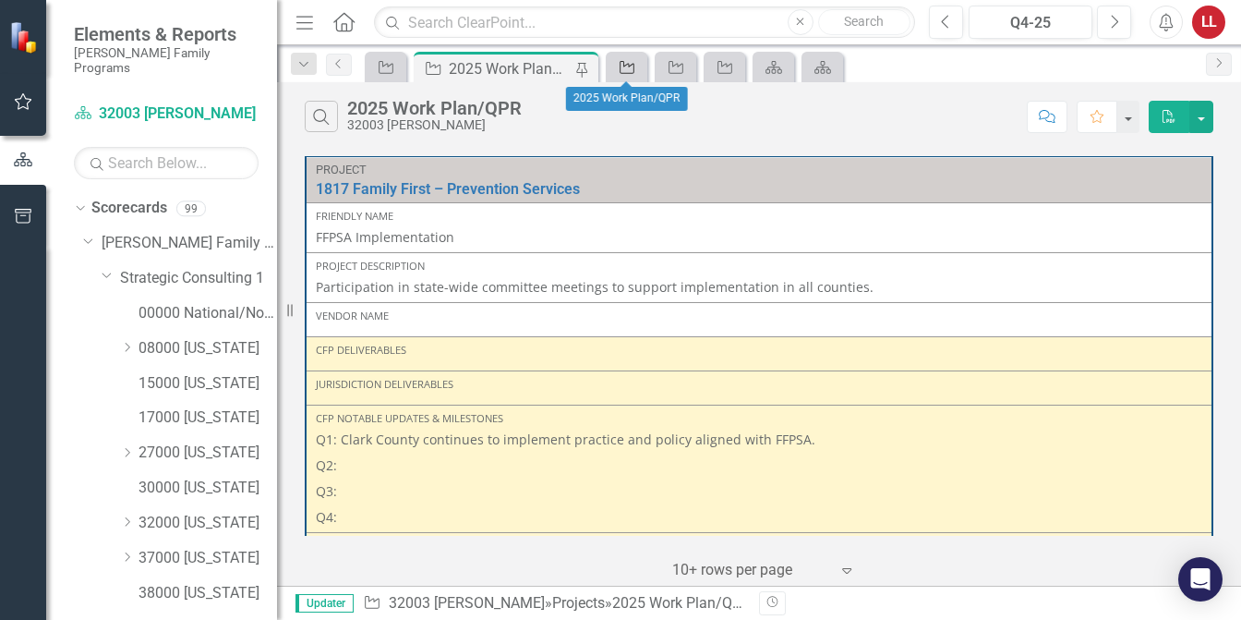
click at [630, 69] on icon "Project" at bounding box center [627, 67] width 18 height 15
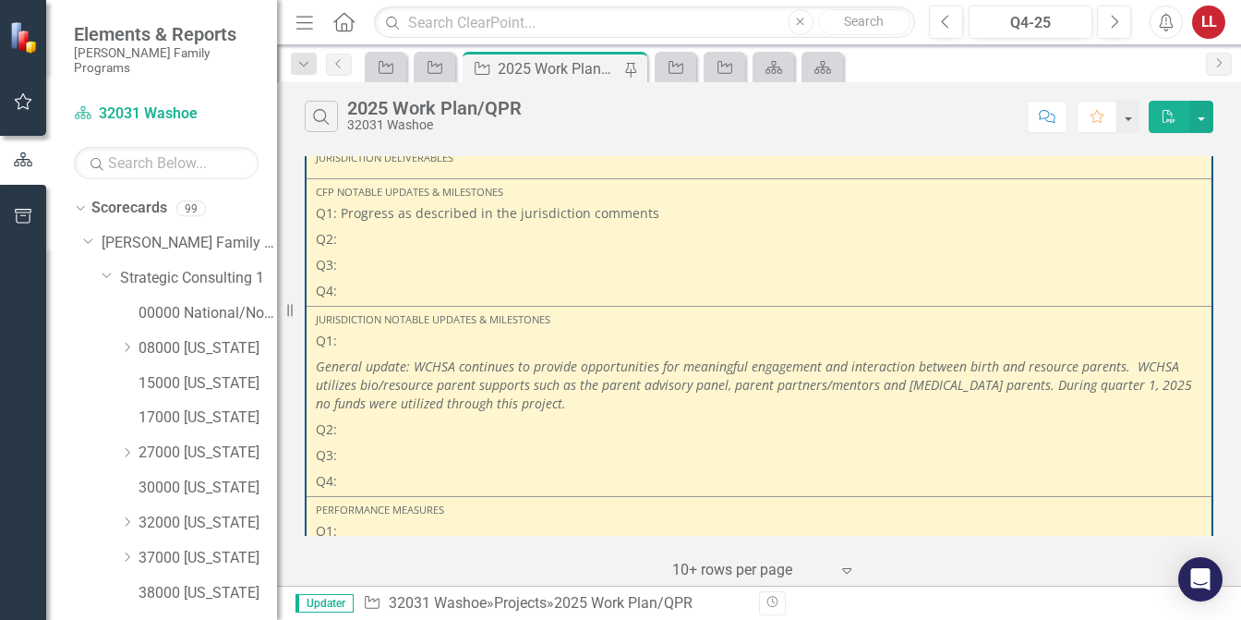
scroll to position [2124, 0]
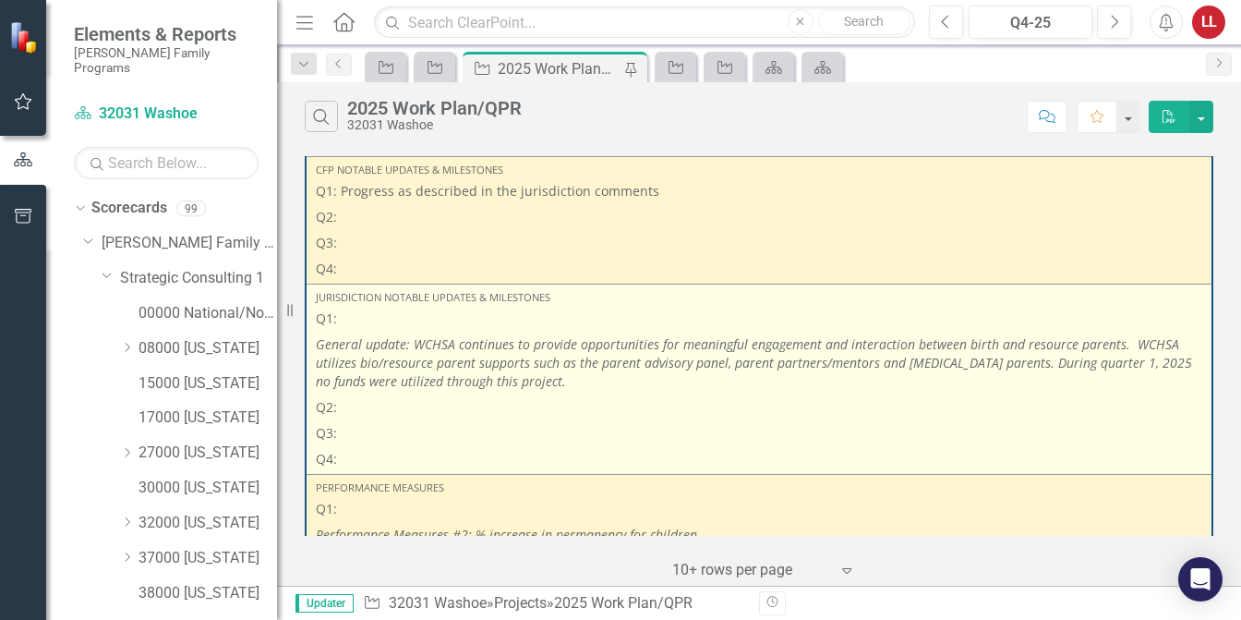
click at [373, 394] on p "Q2:" at bounding box center [759, 407] width 887 height 26
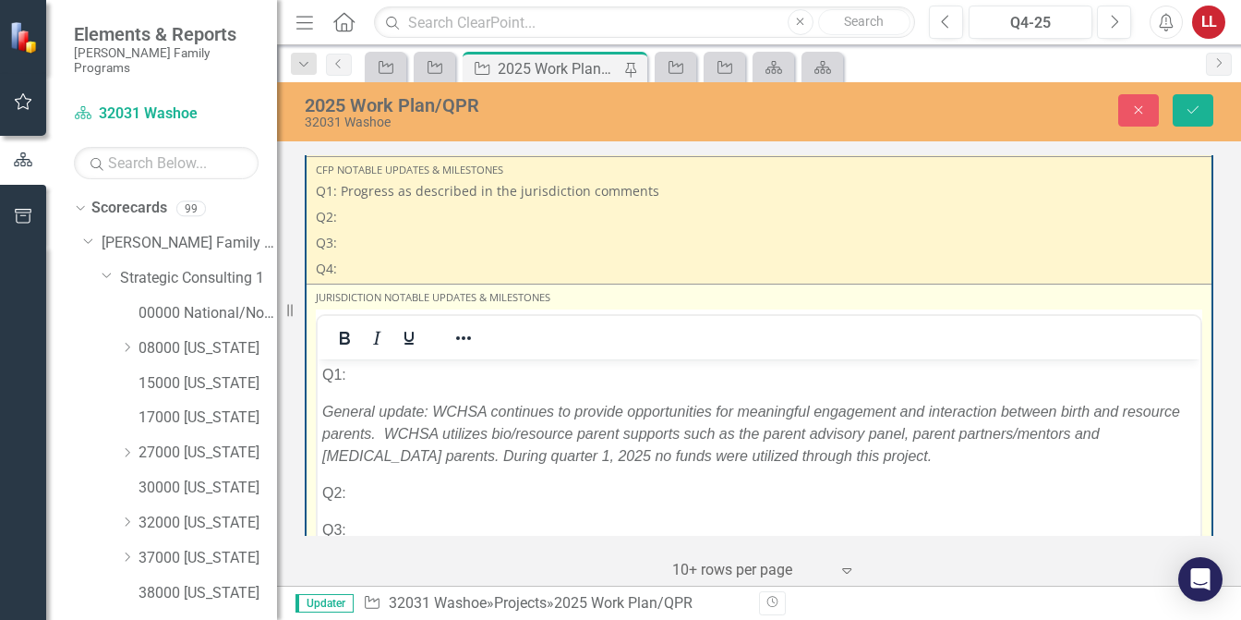
scroll to position [0, 0]
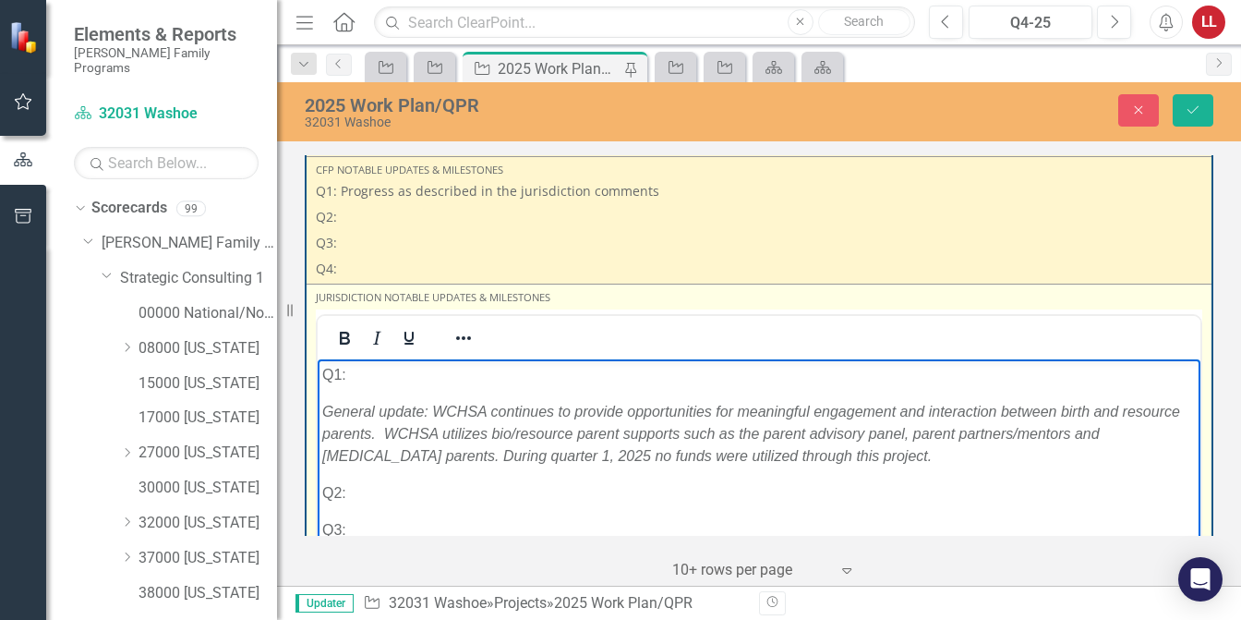
click at [397, 501] on p "Q2:" at bounding box center [759, 492] width 874 height 22
click at [369, 495] on p "Q2:" at bounding box center [759, 492] width 874 height 22
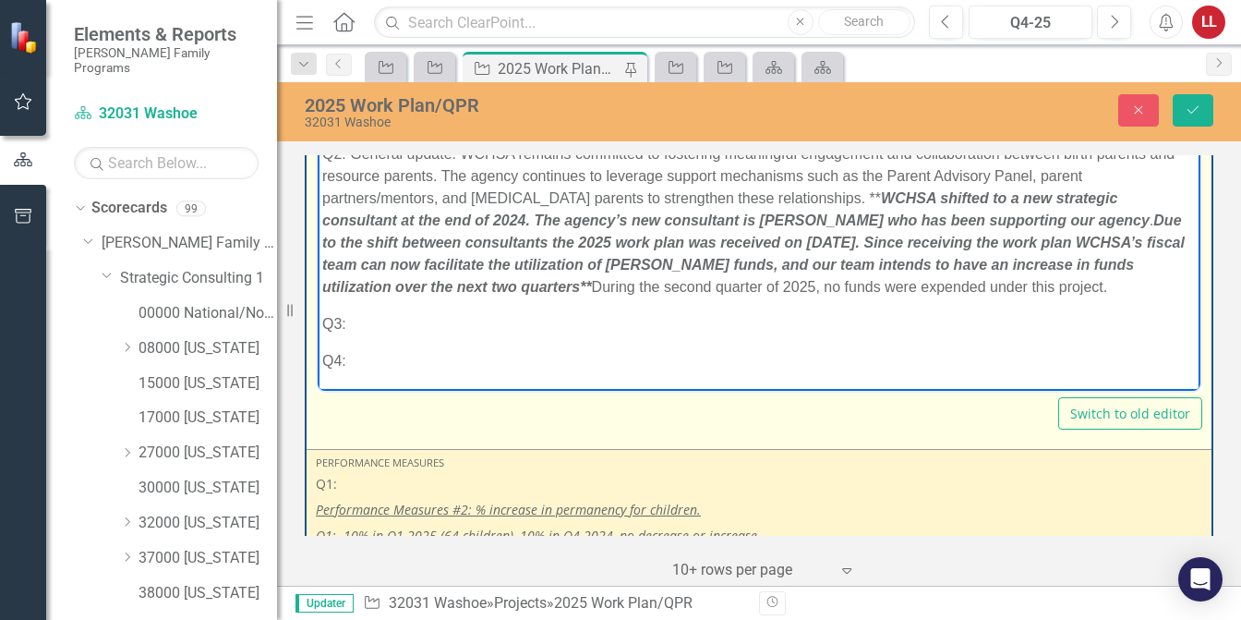
scroll to position [2309, 0]
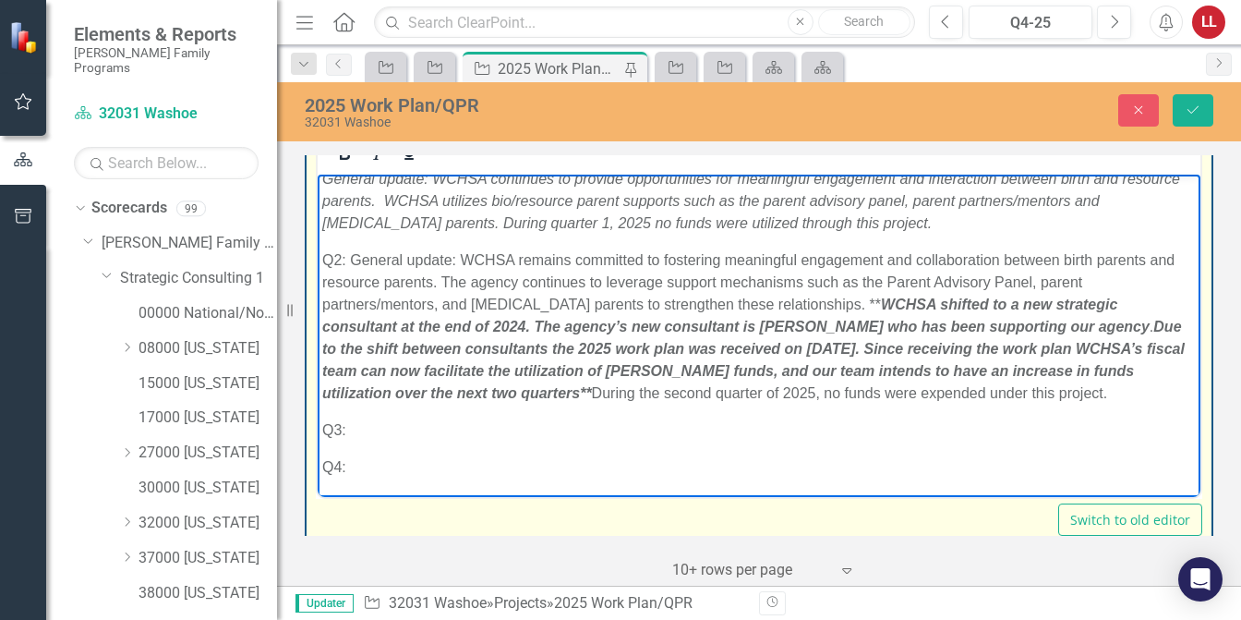
click at [499, 449] on body "Q1: General update: WCHSA continues to provide opportunities for meaningful eng…" at bounding box center [759, 311] width 883 height 371
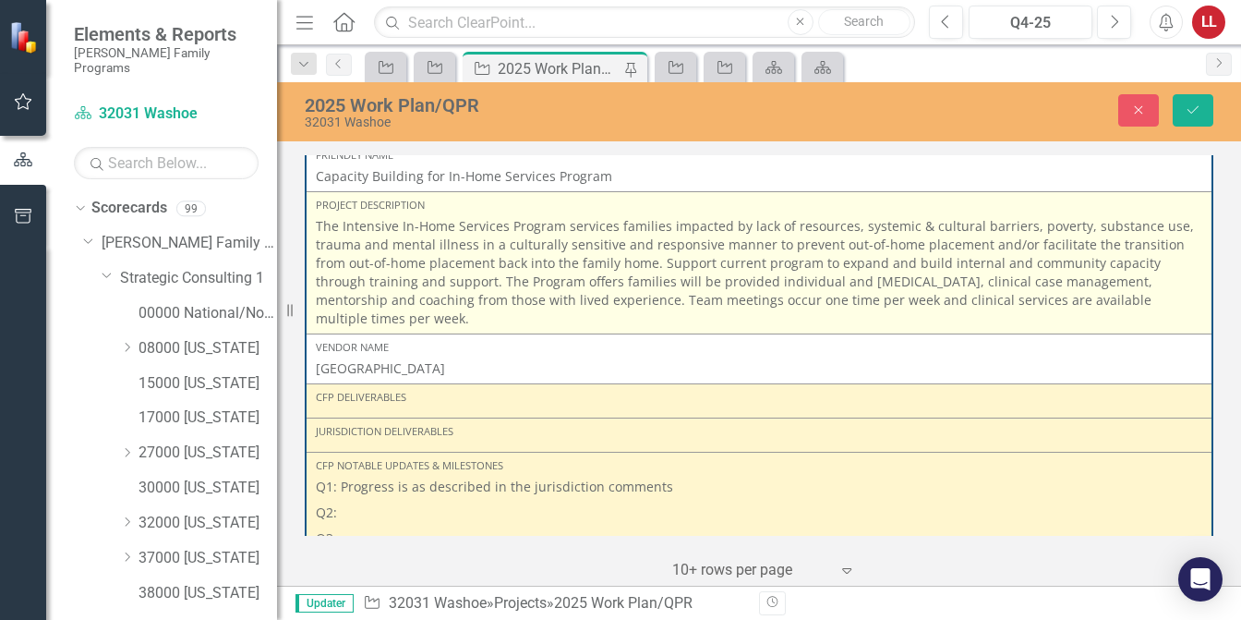
scroll to position [0, 0]
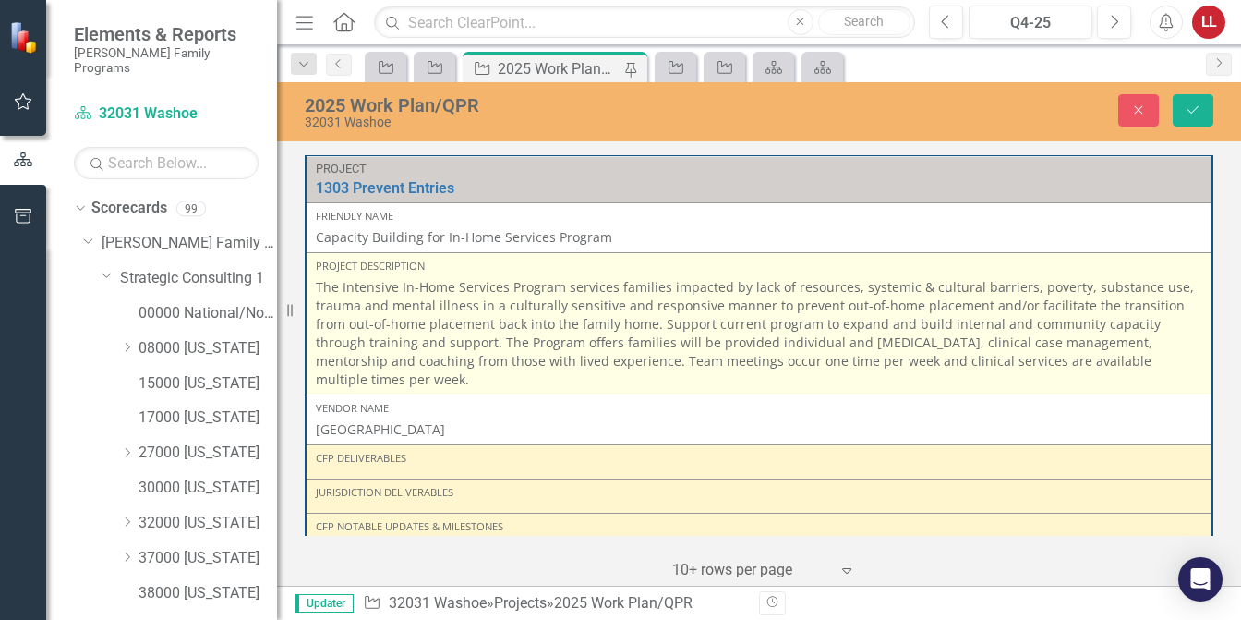
click at [776, 370] on td "Project Description The Intensive In-Home Services Program services families im…" at bounding box center [759, 323] width 907 height 142
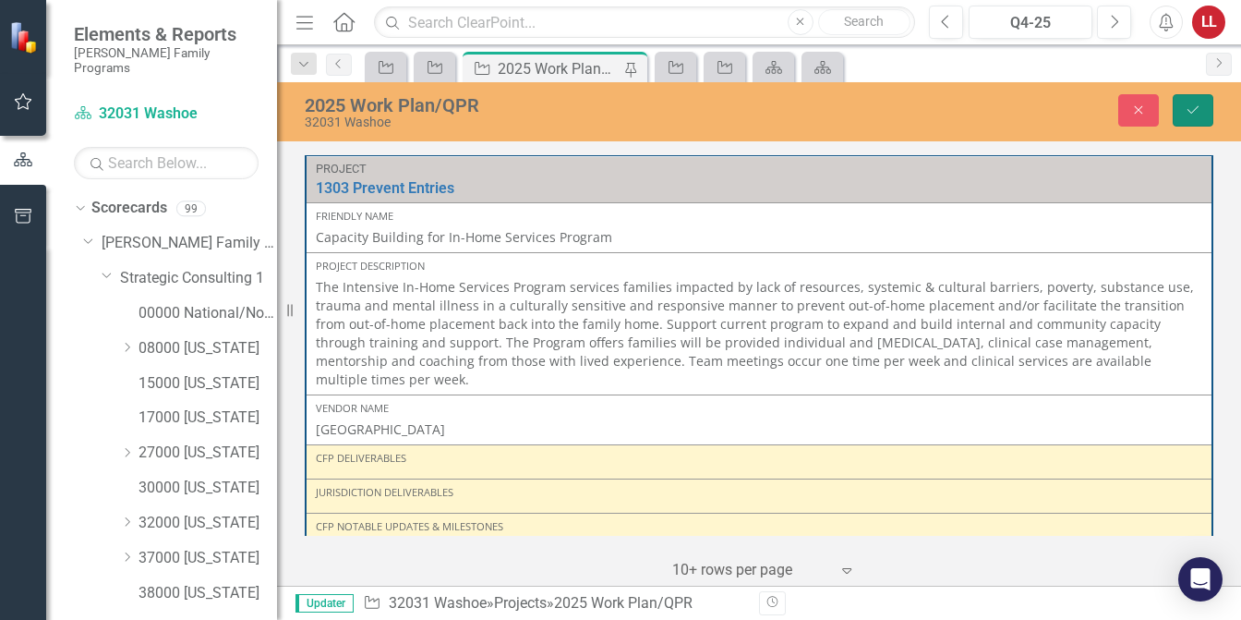
click at [1189, 115] on button "Save" at bounding box center [1193, 110] width 41 height 32
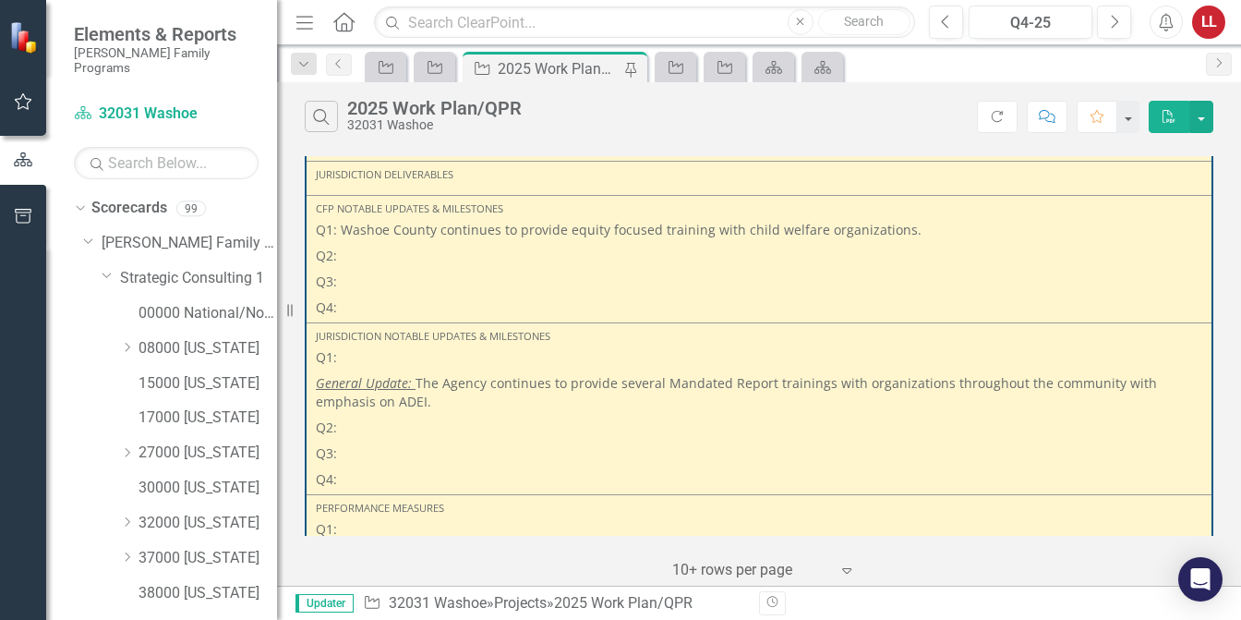
scroll to position [1201, 0]
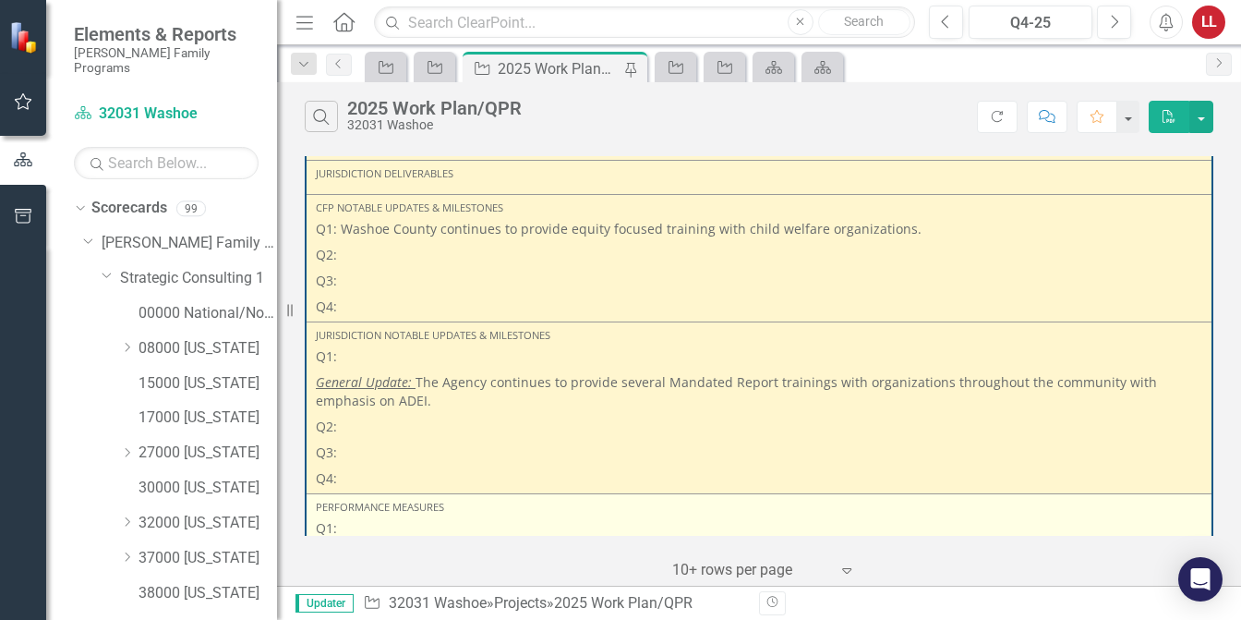
click at [724, 493] on td "Performance Measures Q1: Performance Measures 1 Permanency staff received updat…" at bounding box center [759, 627] width 907 height 268
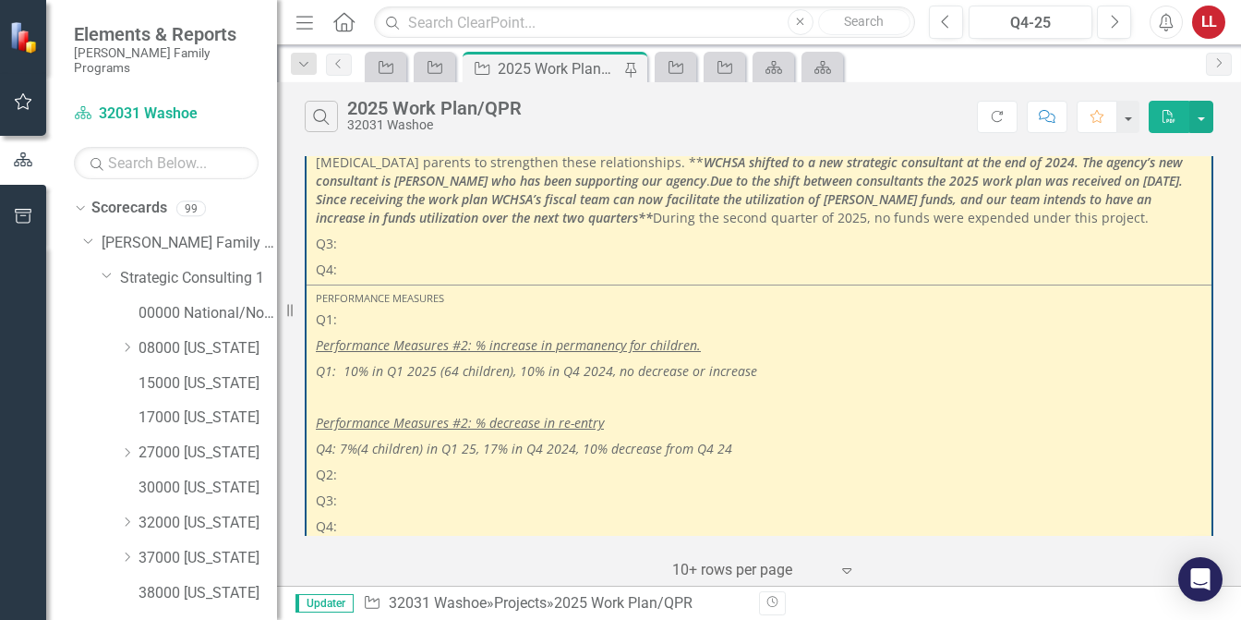
scroll to position [2162, 0]
